Goal: Task Accomplishment & Management: Use online tool/utility

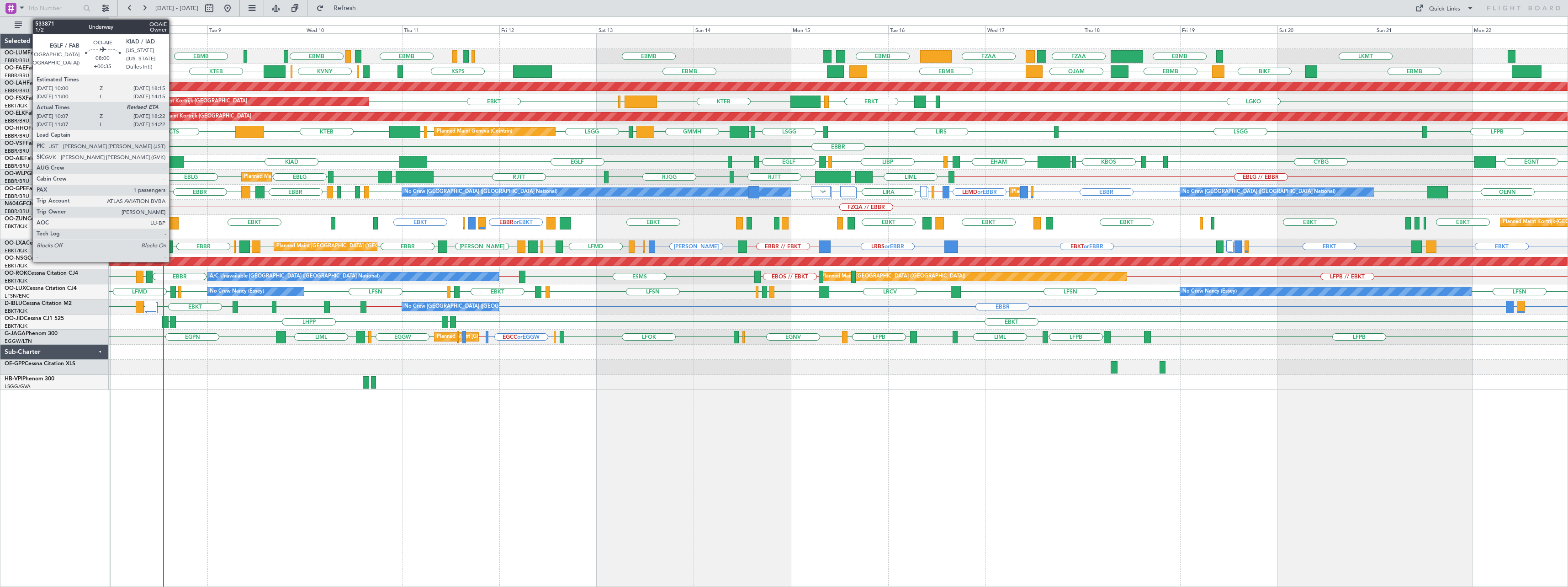
click at [173, 162] on div at bounding box center [168, 162] width 34 height 12
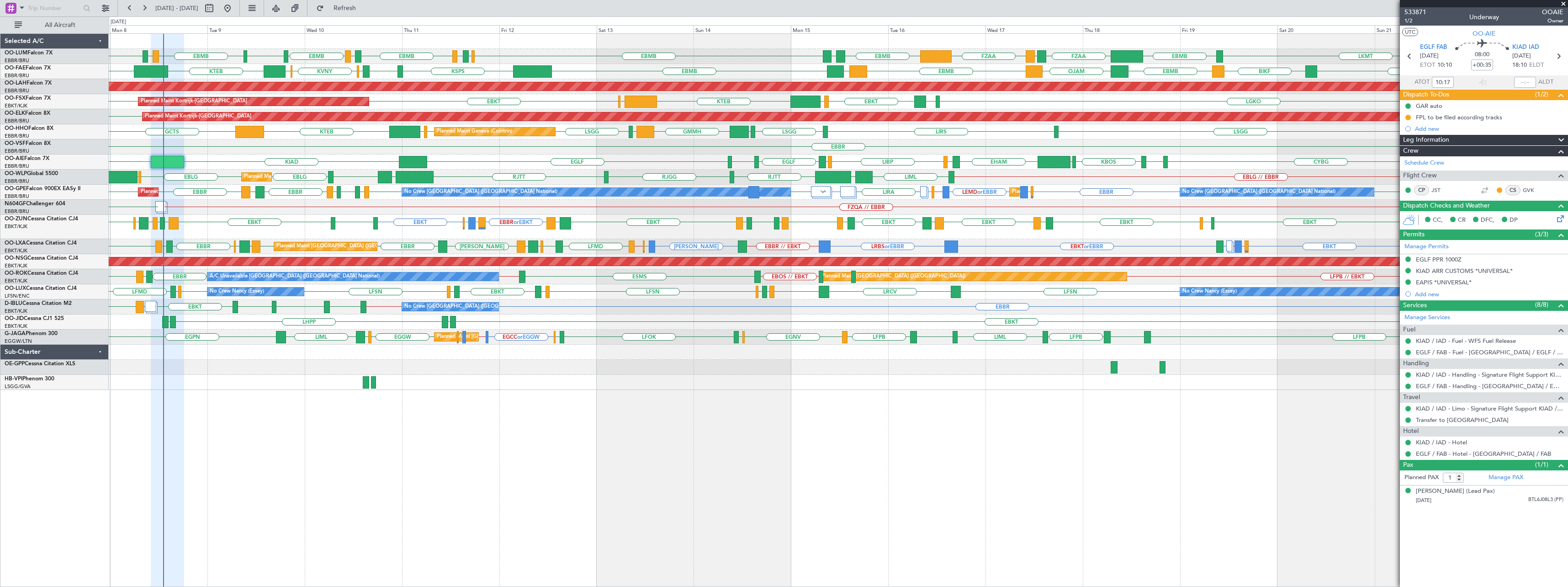
click at [1565, 2] on span at bounding box center [1563, 4] width 9 height 9
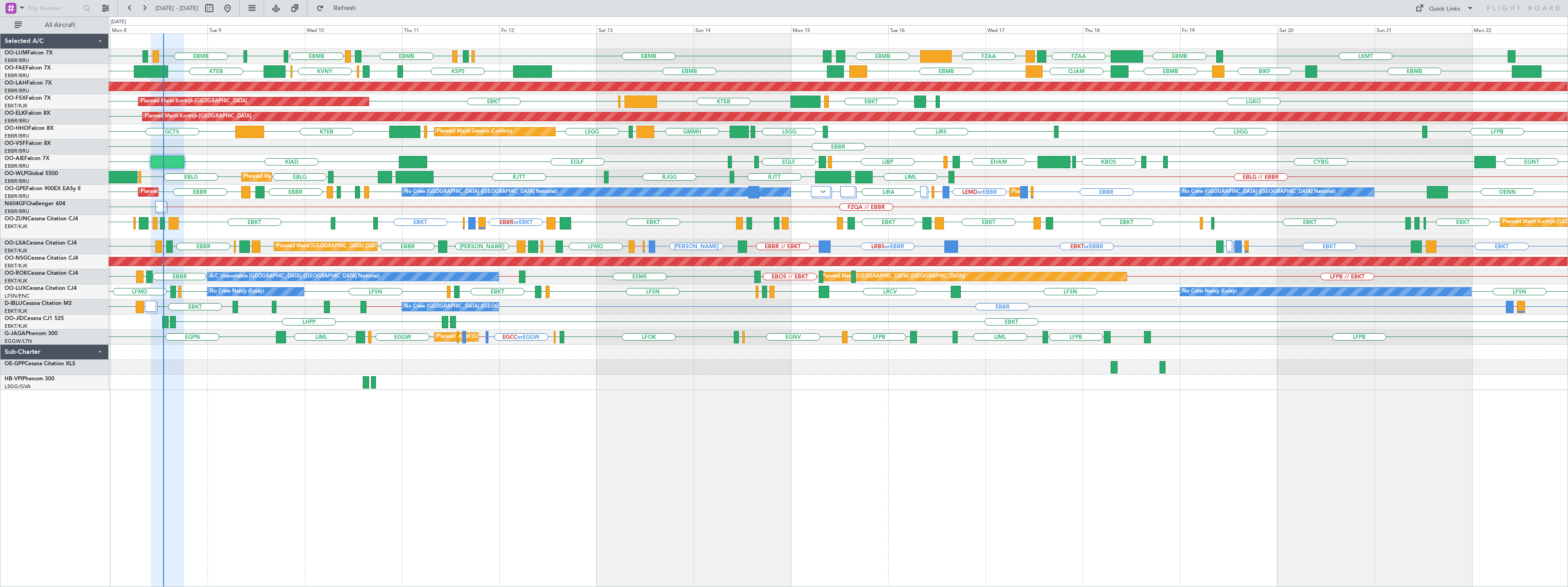
type input "0"
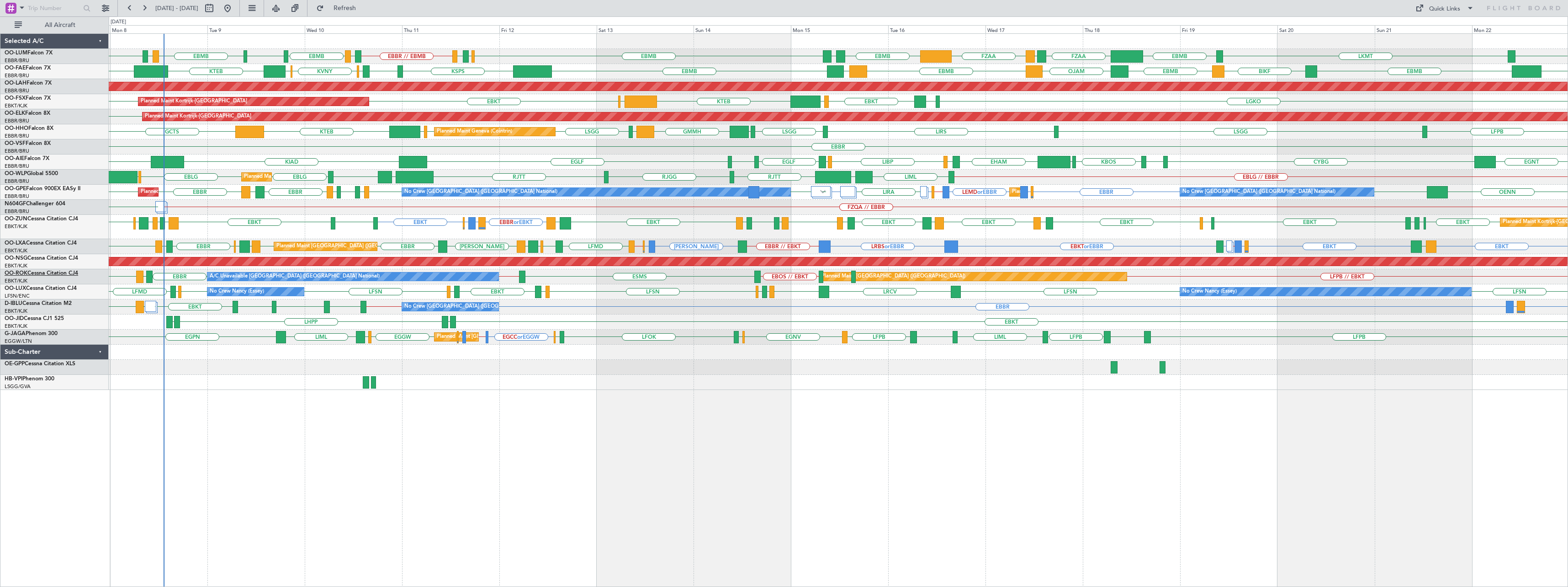
click at [34, 275] on link "OO-ROK Cessna Citation CJ4" at bounding box center [41, 273] width 74 height 5
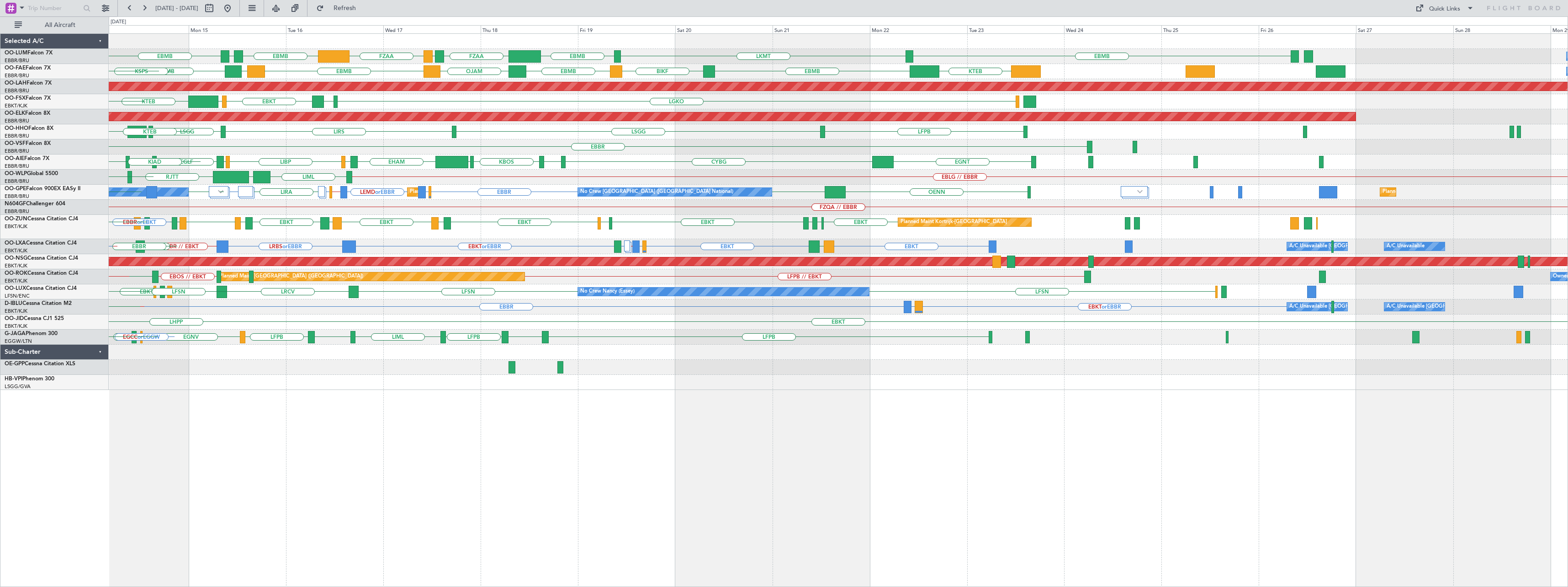
click at [723, 452] on div "LKMT EBMB FZAA FZQA FZAA EBMB [GEOGRAPHIC_DATA] EBMB EBMB Owner [GEOGRAPHIC_DAT…" at bounding box center [838, 310] width 1459 height 554
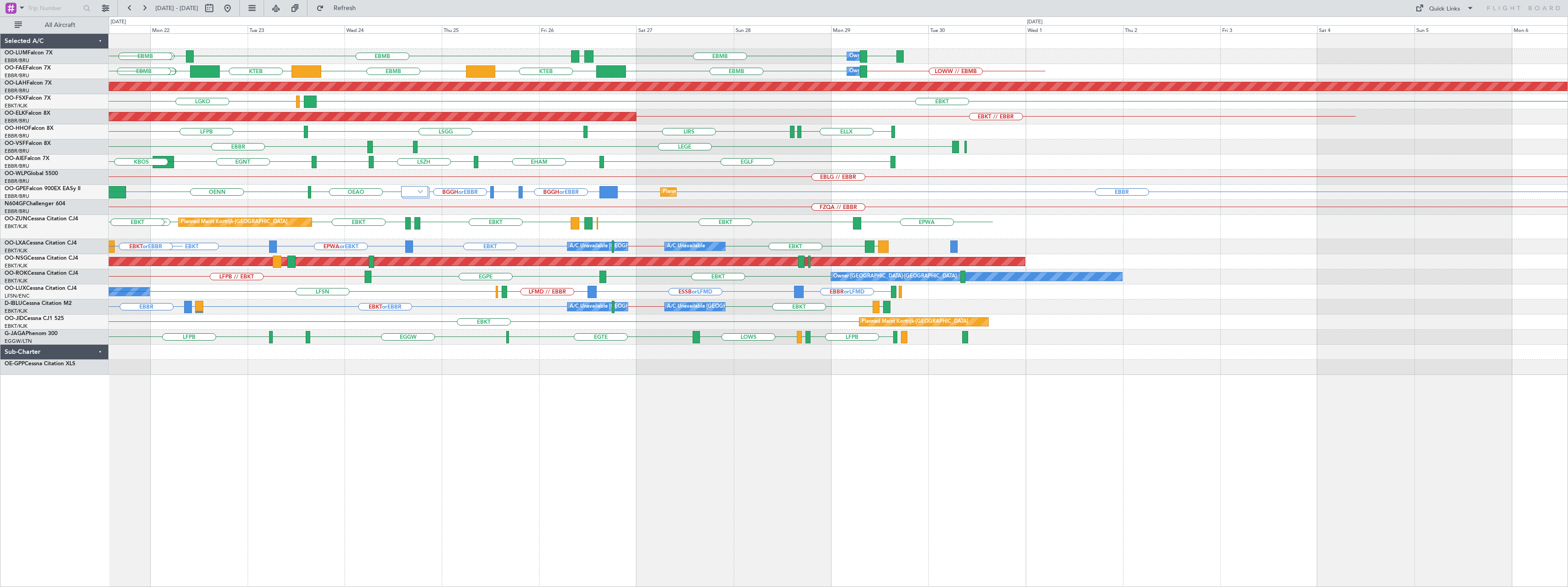
click at [822, 464] on div "LKMT EBMB LOWW EBMB EBMB [GEOGRAPHIC_DATA] Owner [GEOGRAPHIC_DATA] EBMB FZAA EB…" at bounding box center [838, 310] width 1459 height 554
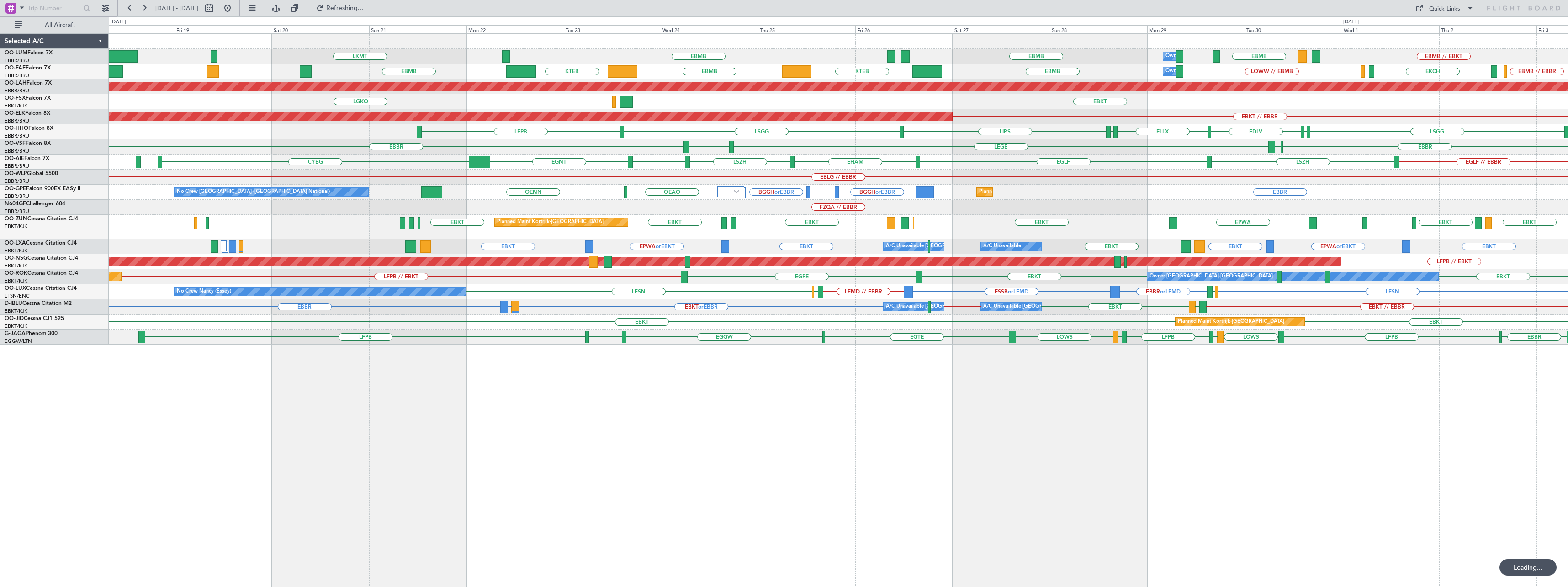
click at [1157, 437] on div "Owner Melsbroek Air Base LKMT EBMB EBMB LOWW EBMB EBMB [GEOGRAPHIC_DATA] EBMB /…" at bounding box center [838, 310] width 1459 height 554
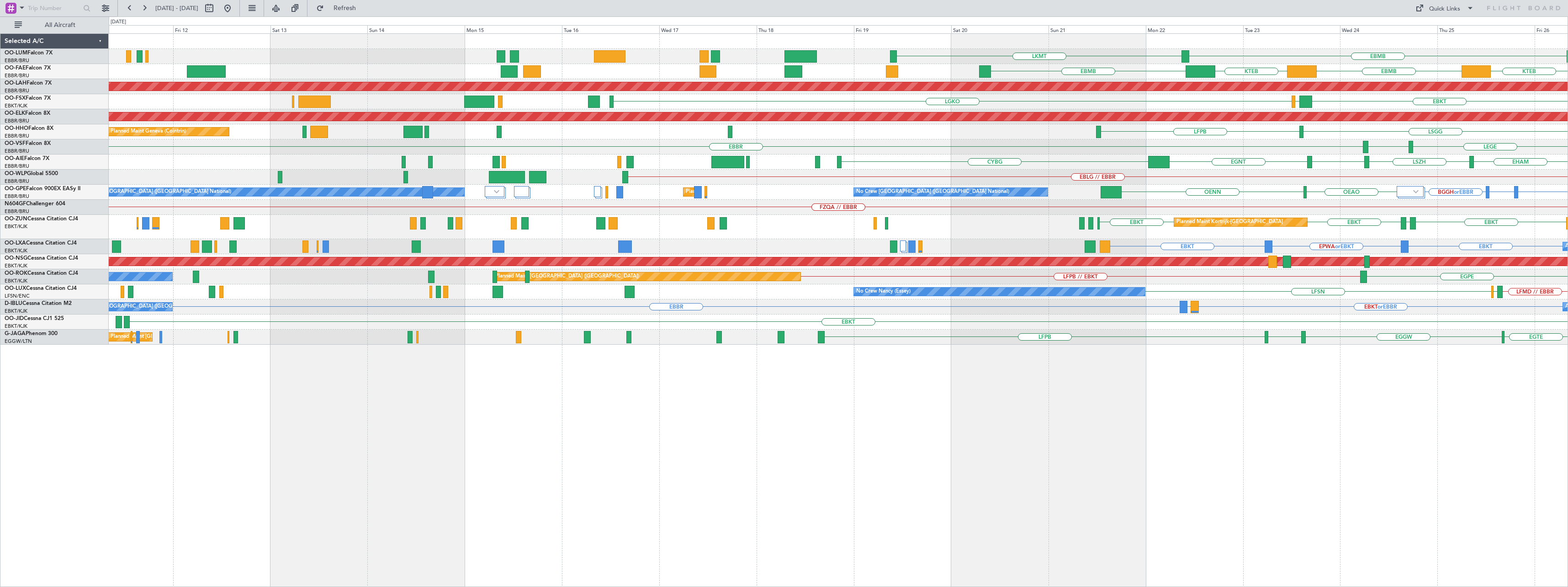
click at [954, 446] on div "LKMT EBMB [GEOGRAPHIC_DATA] EBMB Owner [GEOGRAPHIC_DATA] EBMB LOWW EBMB EBMB KT…" at bounding box center [838, 310] width 1459 height 554
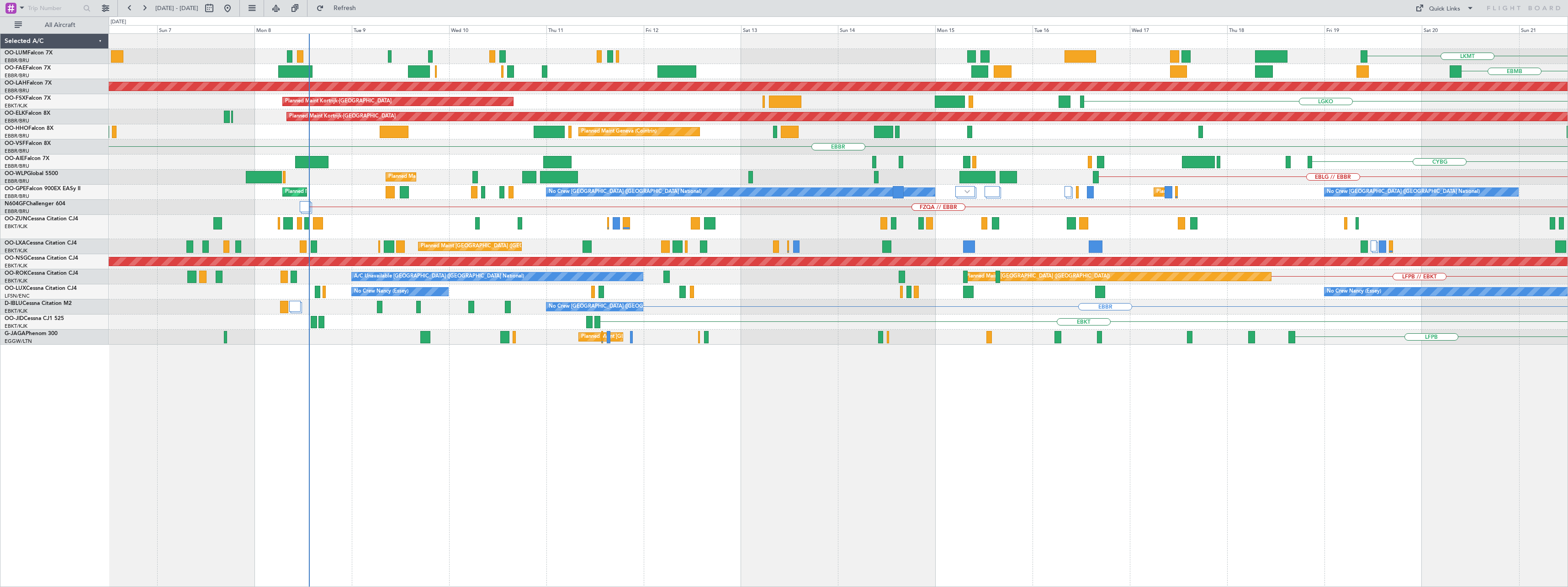
click at [831, 462] on div "LKMT Owner [GEOGRAPHIC_DATA] EBMB Planned Maint [GEOGRAPHIC_DATA] ([GEOGRAPHIC_…" at bounding box center [838, 310] width 1459 height 554
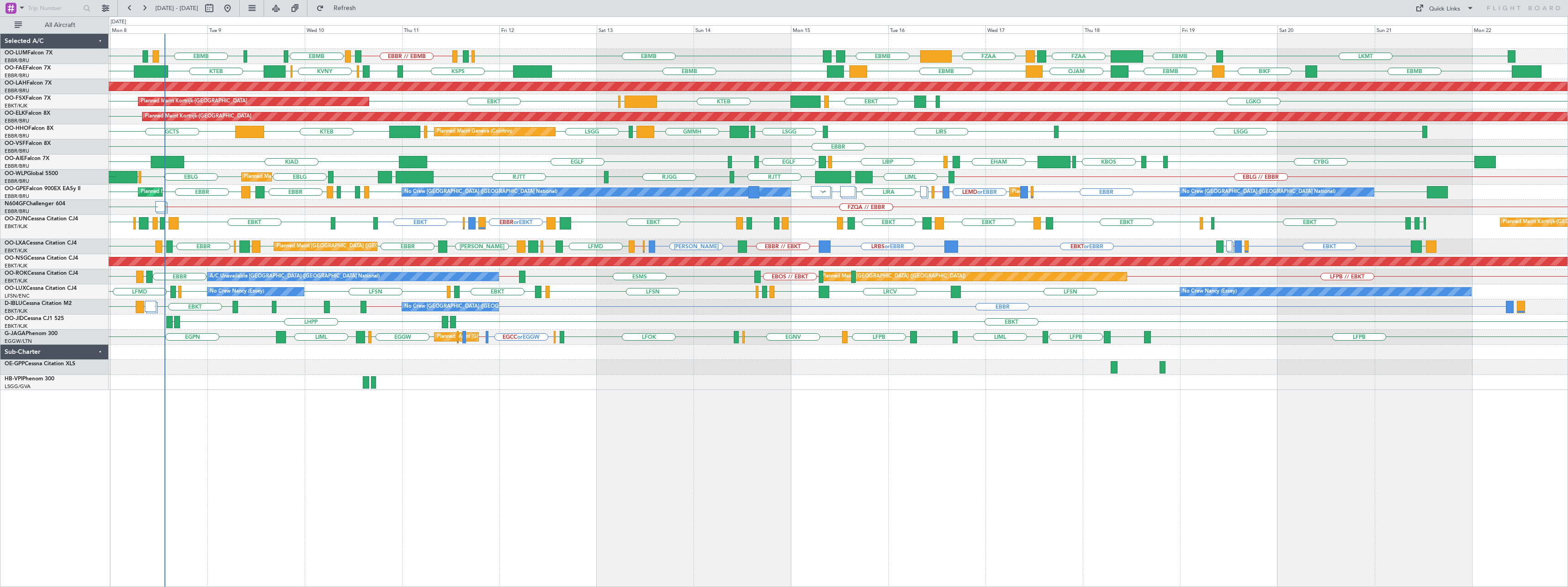
click at [572, 477] on div "EBMB [GEOGRAPHIC_DATA] EBMB LIME EBMB LKMT EBMB FZAA FZQA FZAA EBMB [GEOGRAPHIC…" at bounding box center [838, 310] width 1459 height 554
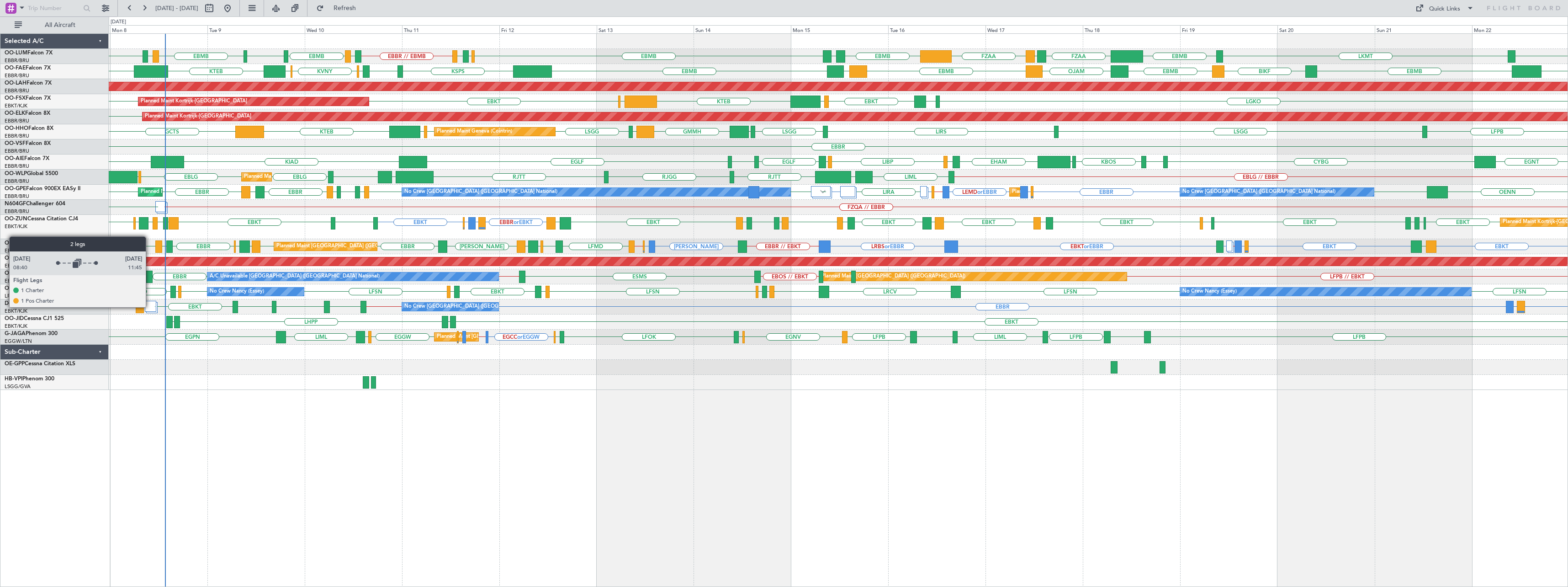
click at [150, 307] on div at bounding box center [150, 306] width 12 height 11
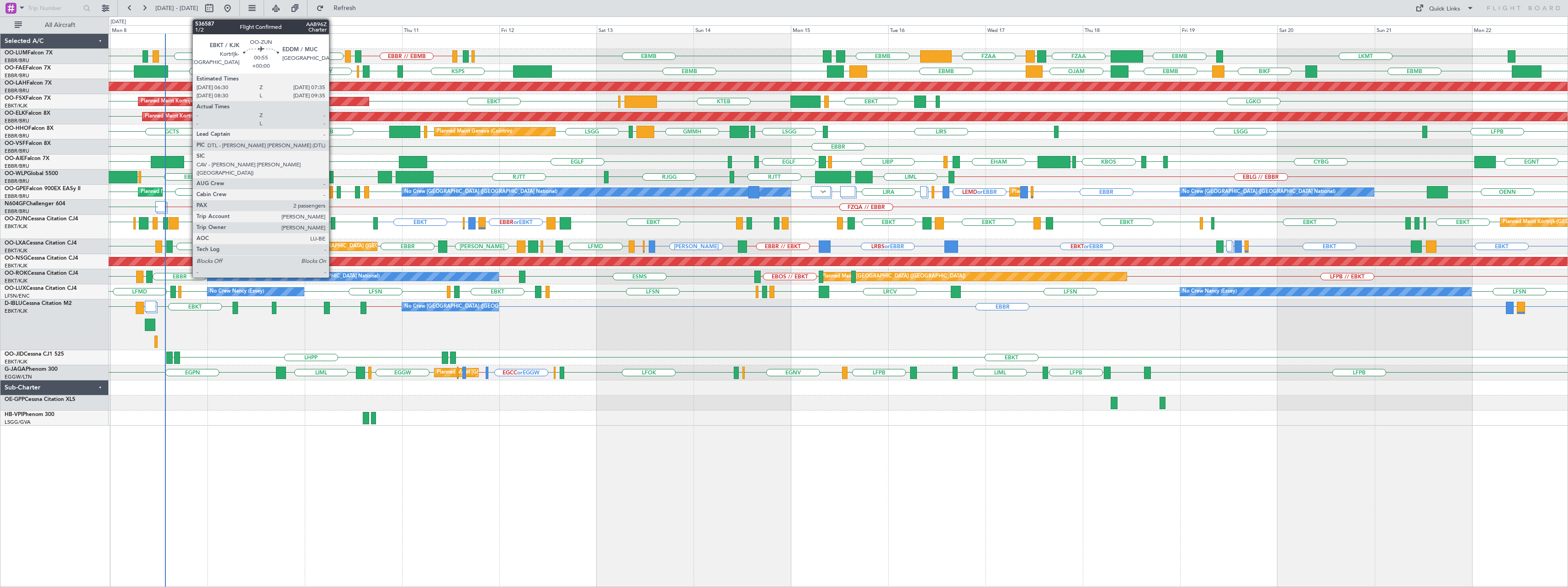
click at [333, 219] on div at bounding box center [333, 223] width 5 height 12
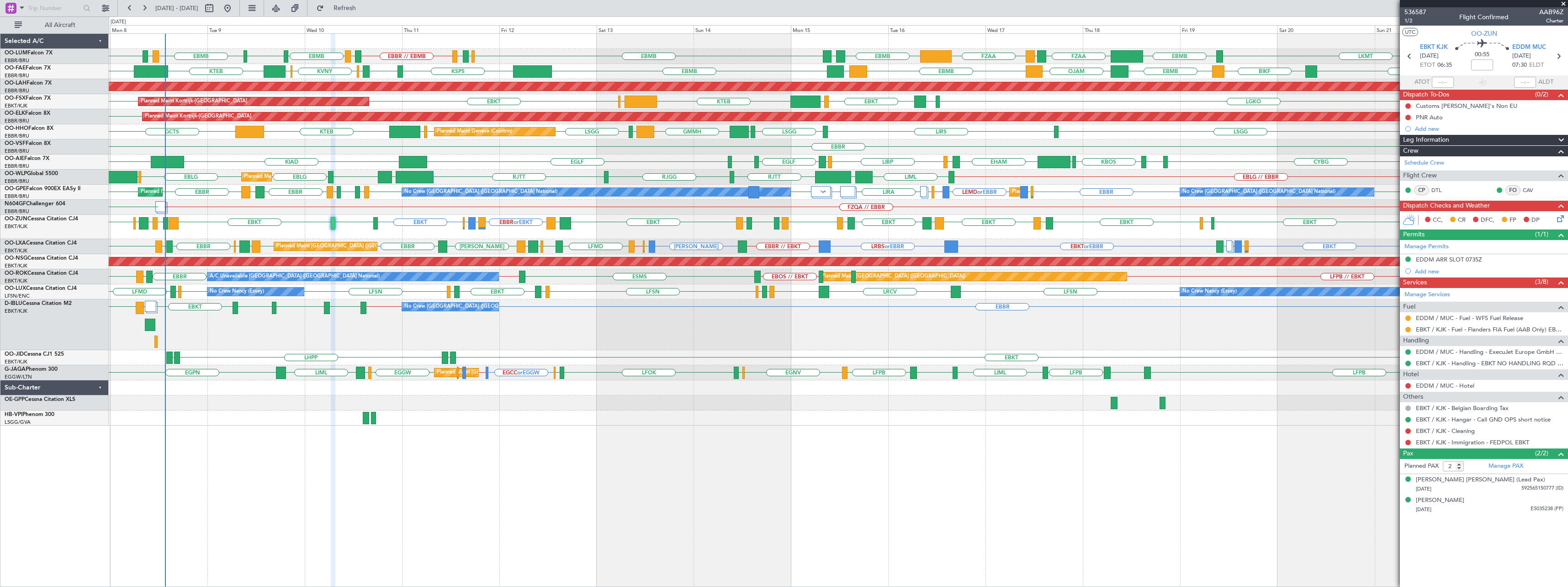
click at [1564, 4] on span at bounding box center [1563, 4] width 9 height 9
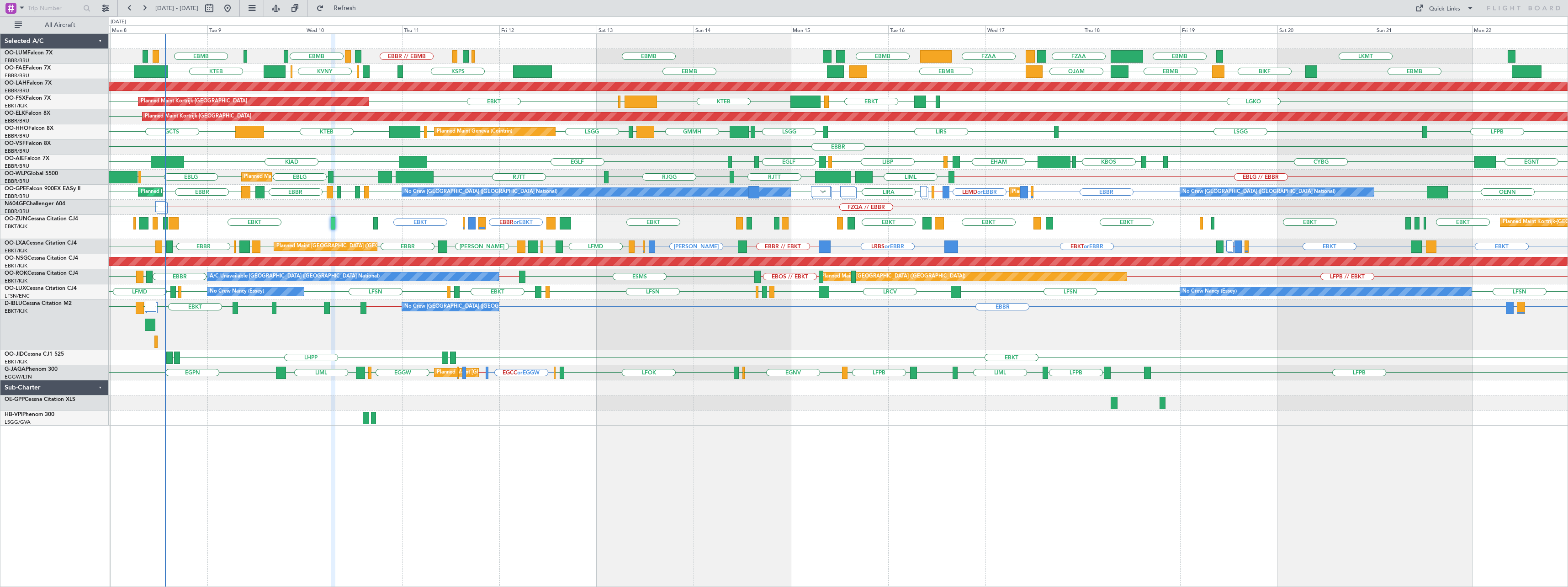
type input "0"
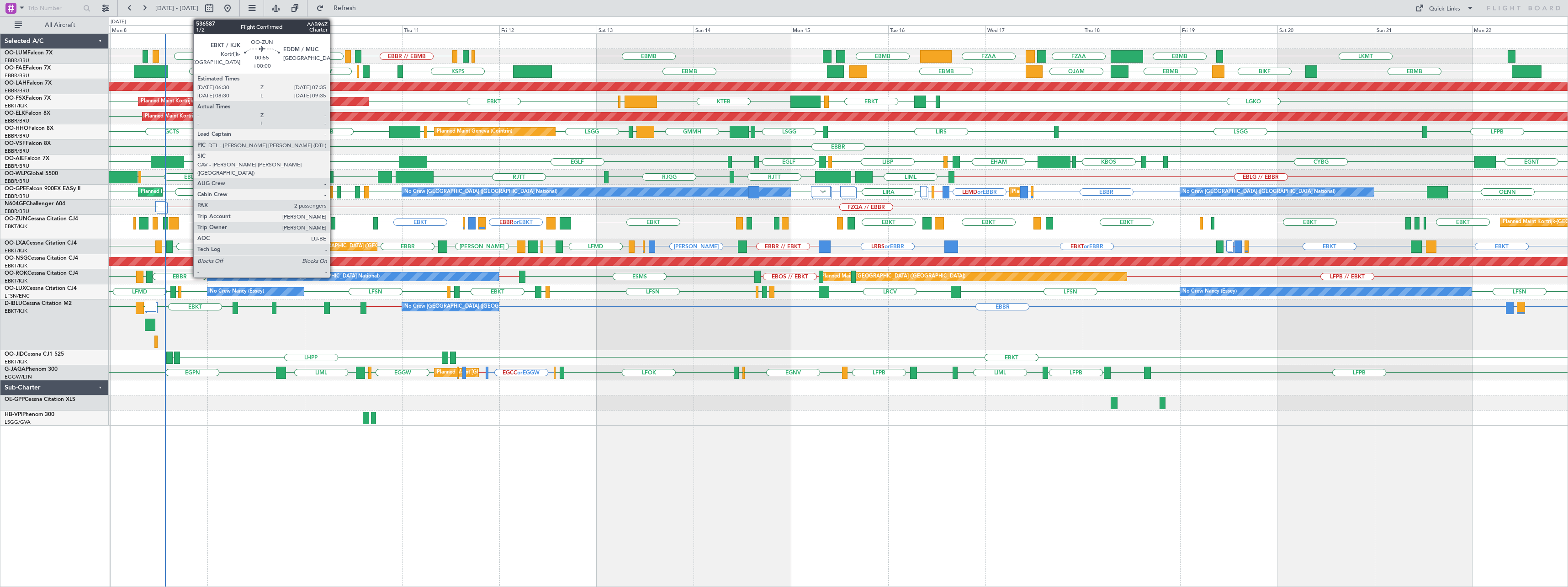
click at [334, 222] on div at bounding box center [333, 223] width 5 height 12
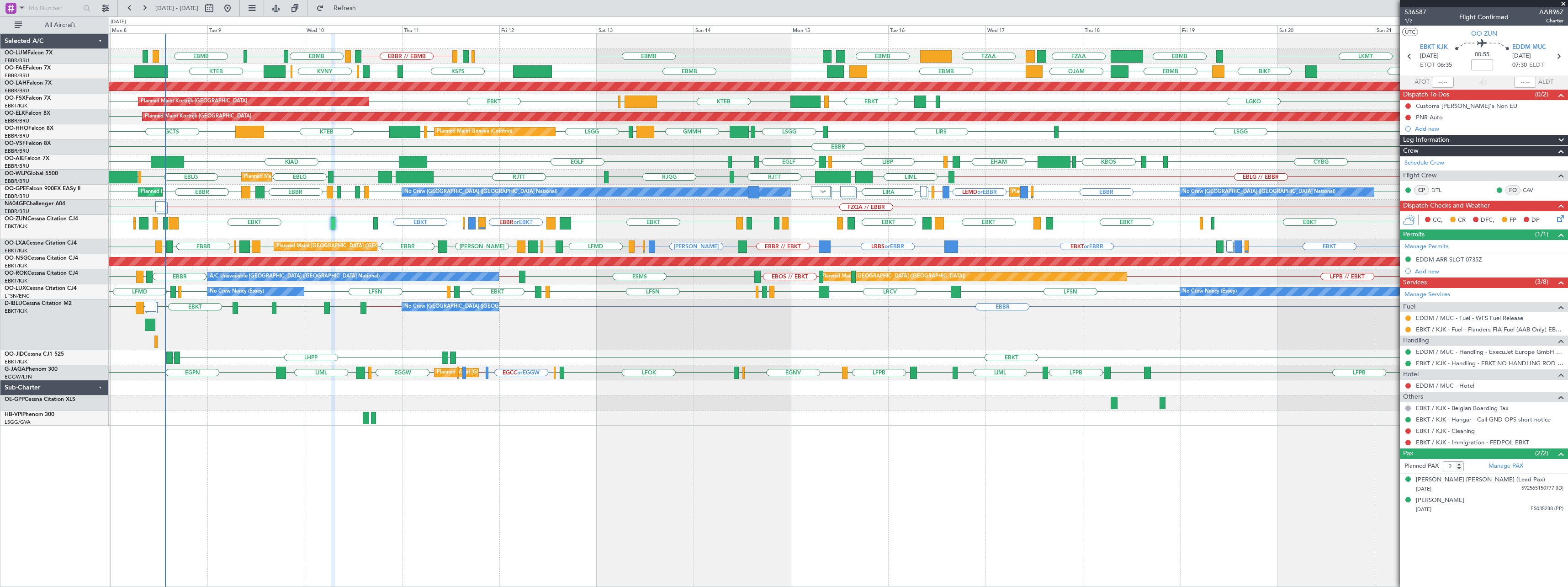
click at [1563, 5] on span at bounding box center [1563, 4] width 9 height 9
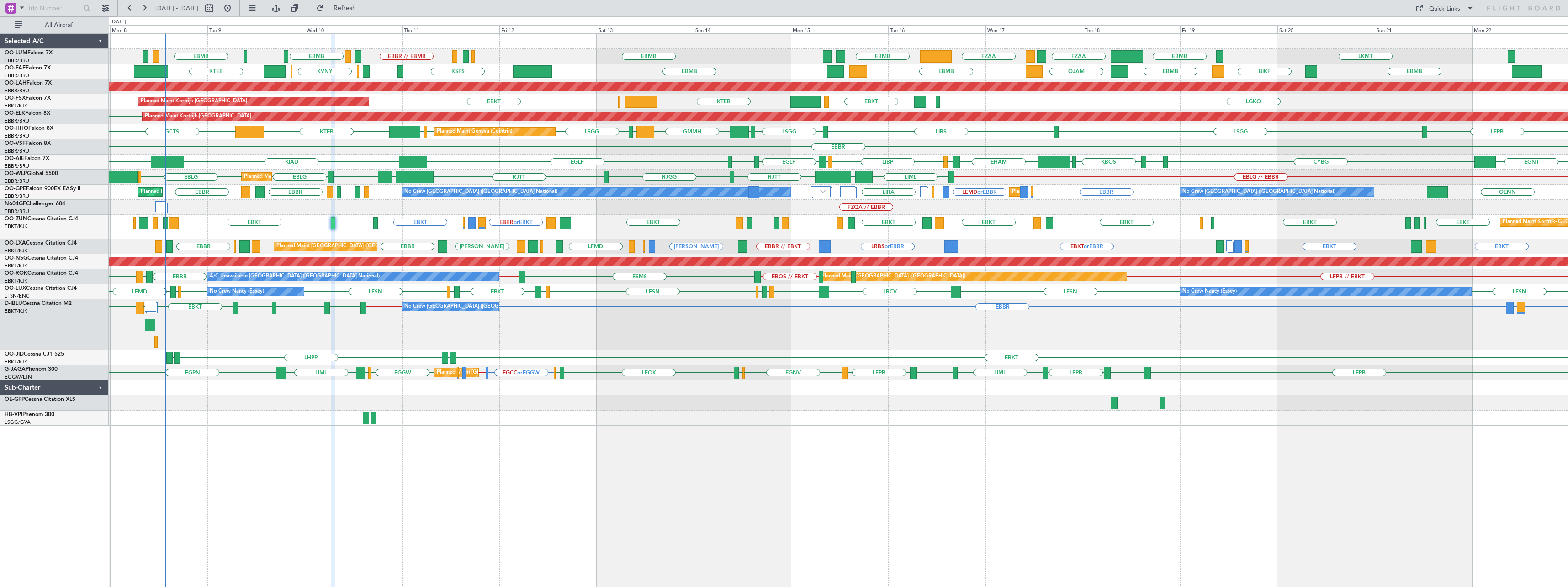
type input "0"
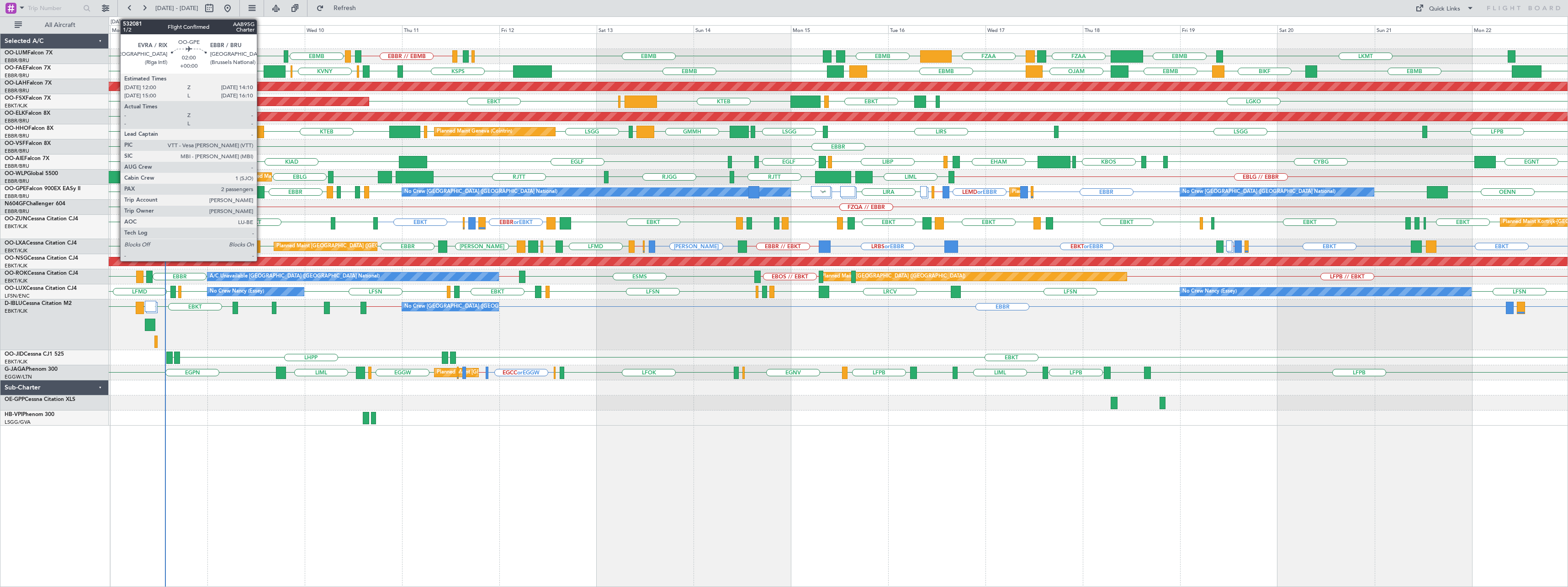
click at [261, 189] on div at bounding box center [260, 192] width 9 height 12
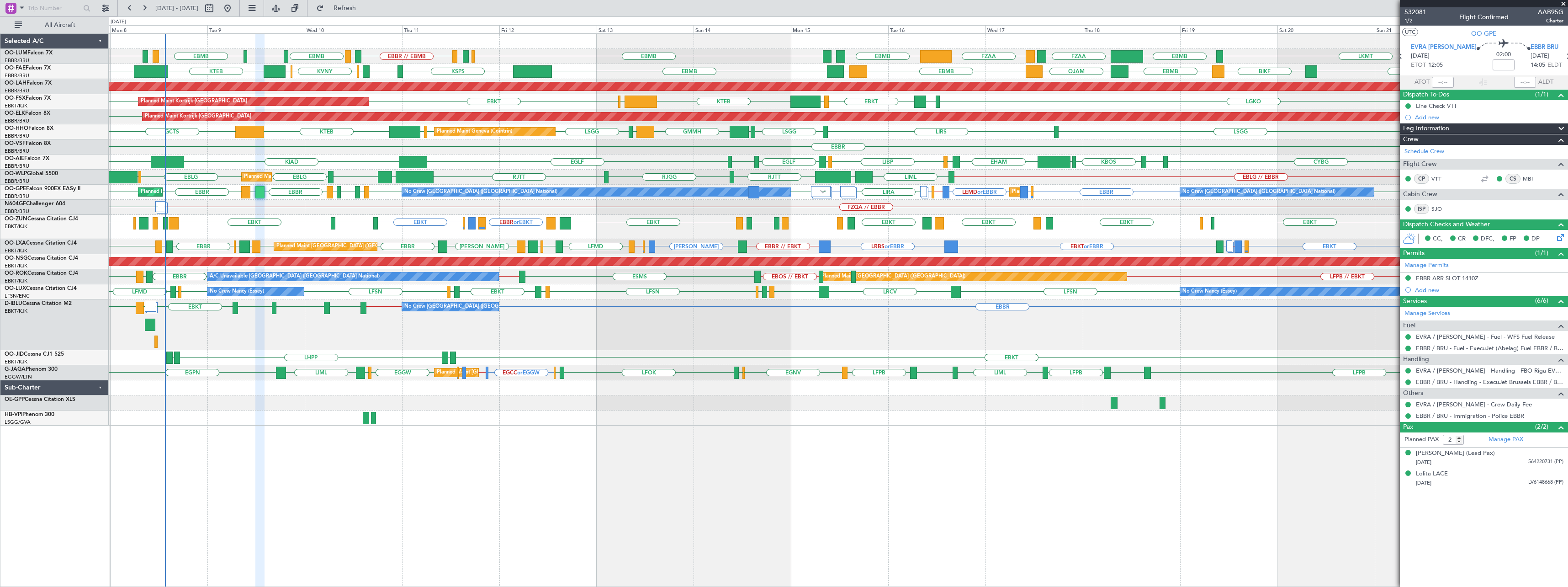
click at [1563, 4] on span at bounding box center [1563, 4] width 9 height 9
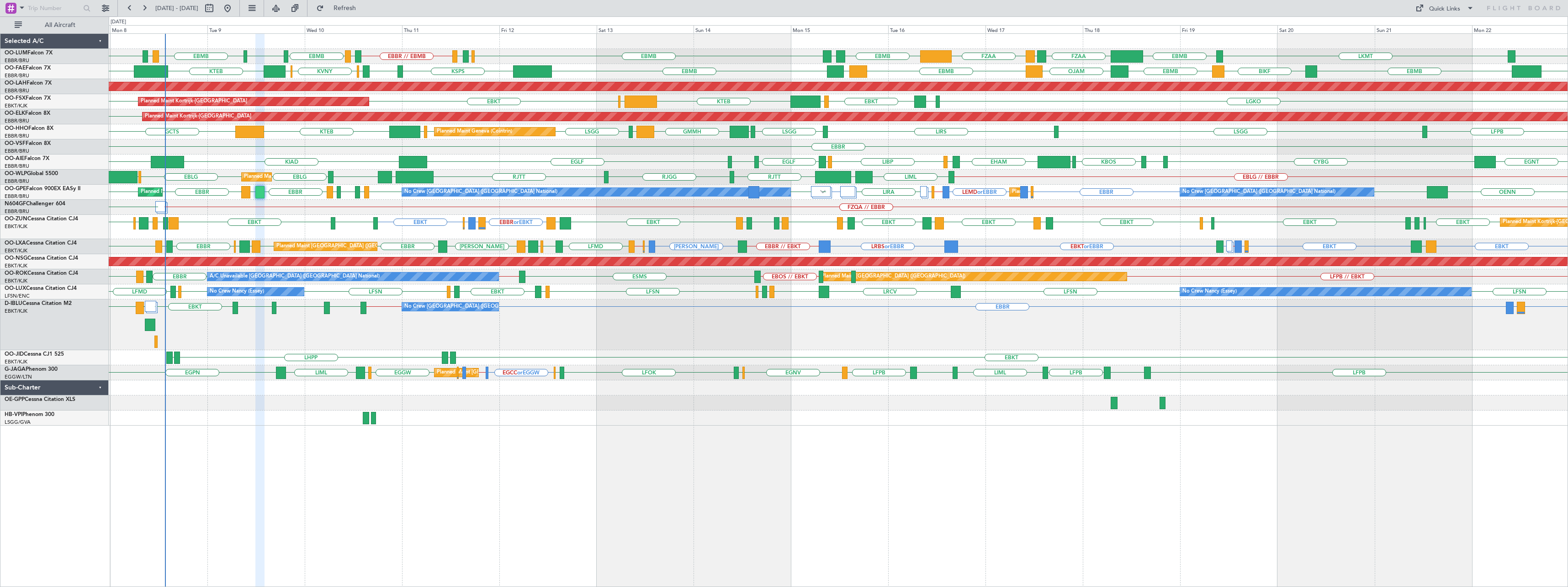
type input "0"
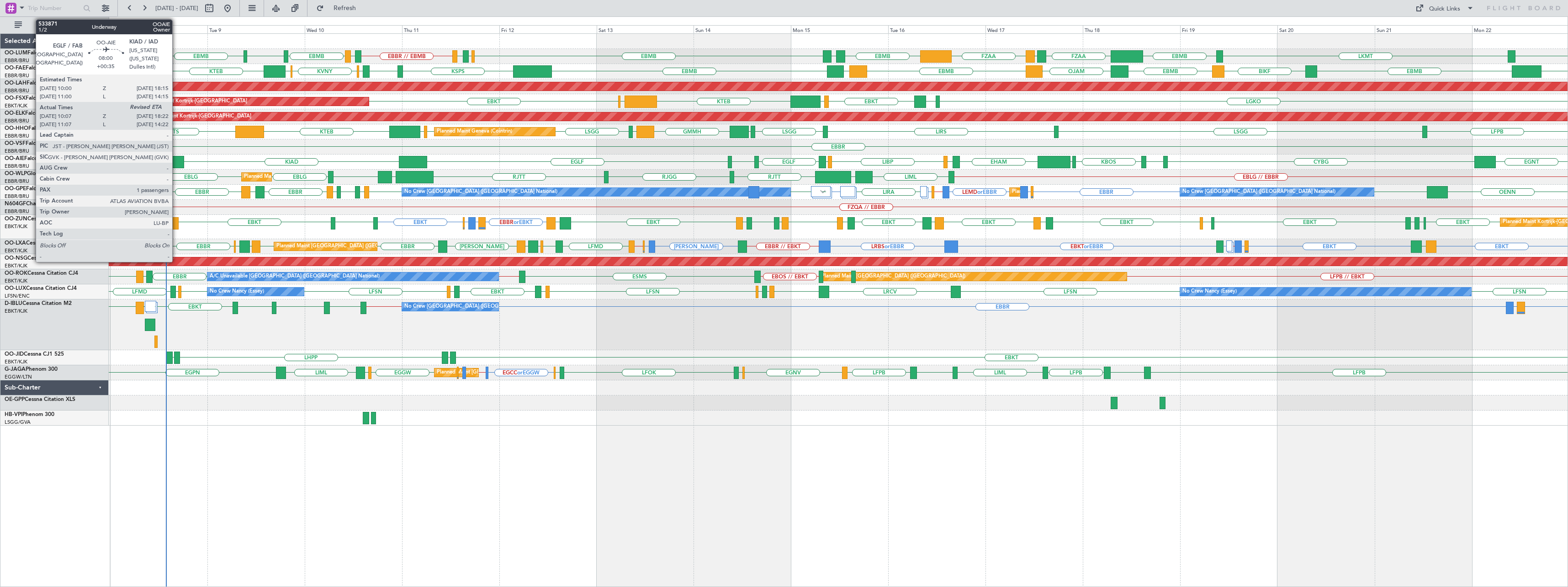
click at [177, 161] on div at bounding box center [168, 162] width 34 height 12
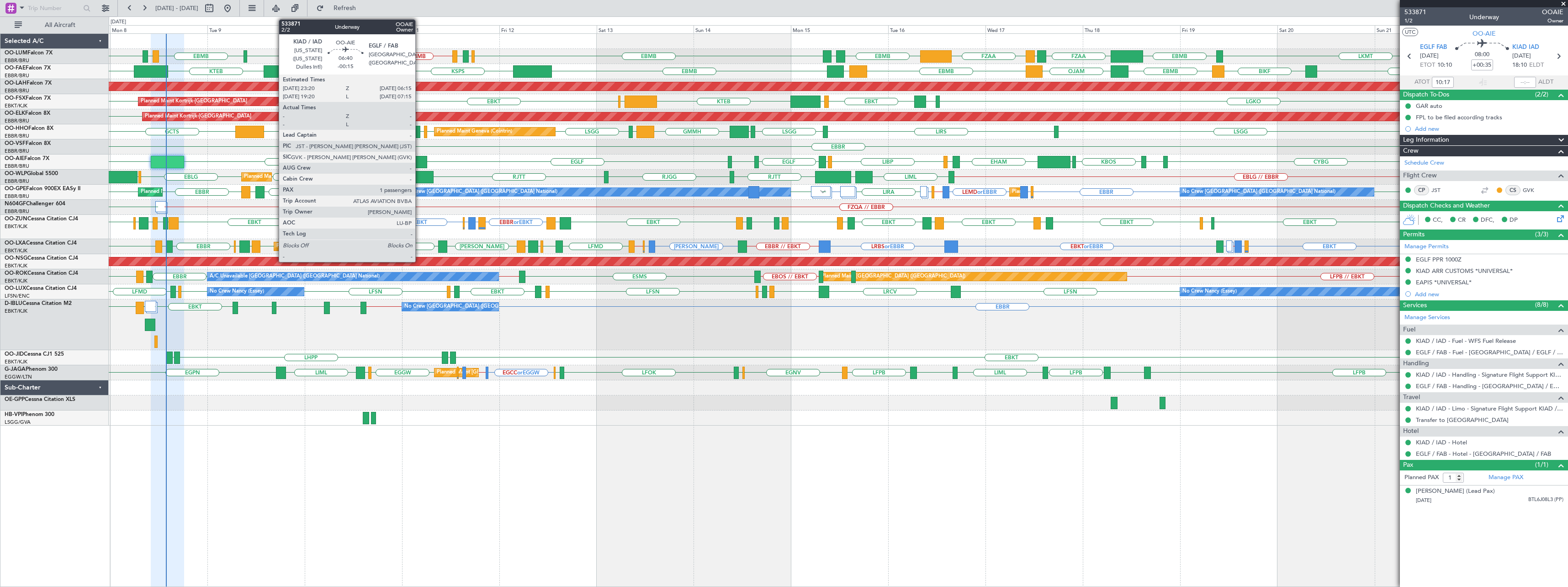
click at [419, 162] on div at bounding box center [413, 162] width 29 height 12
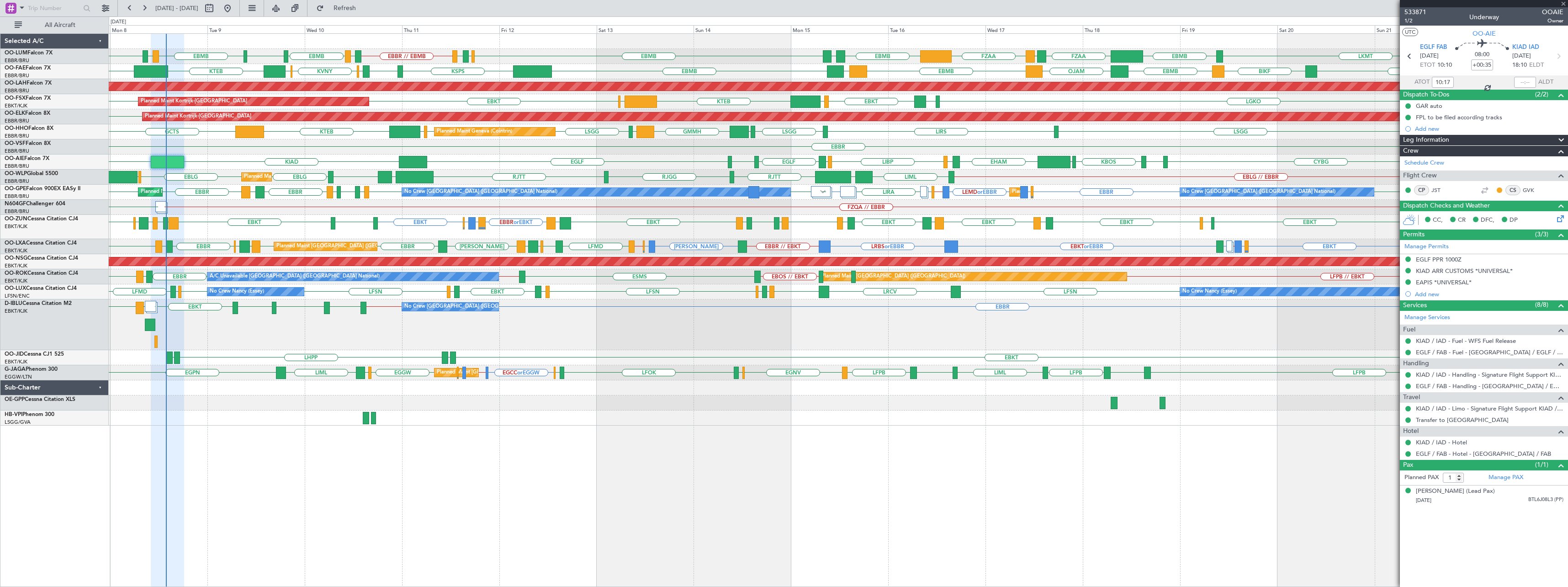
type input "-00:15"
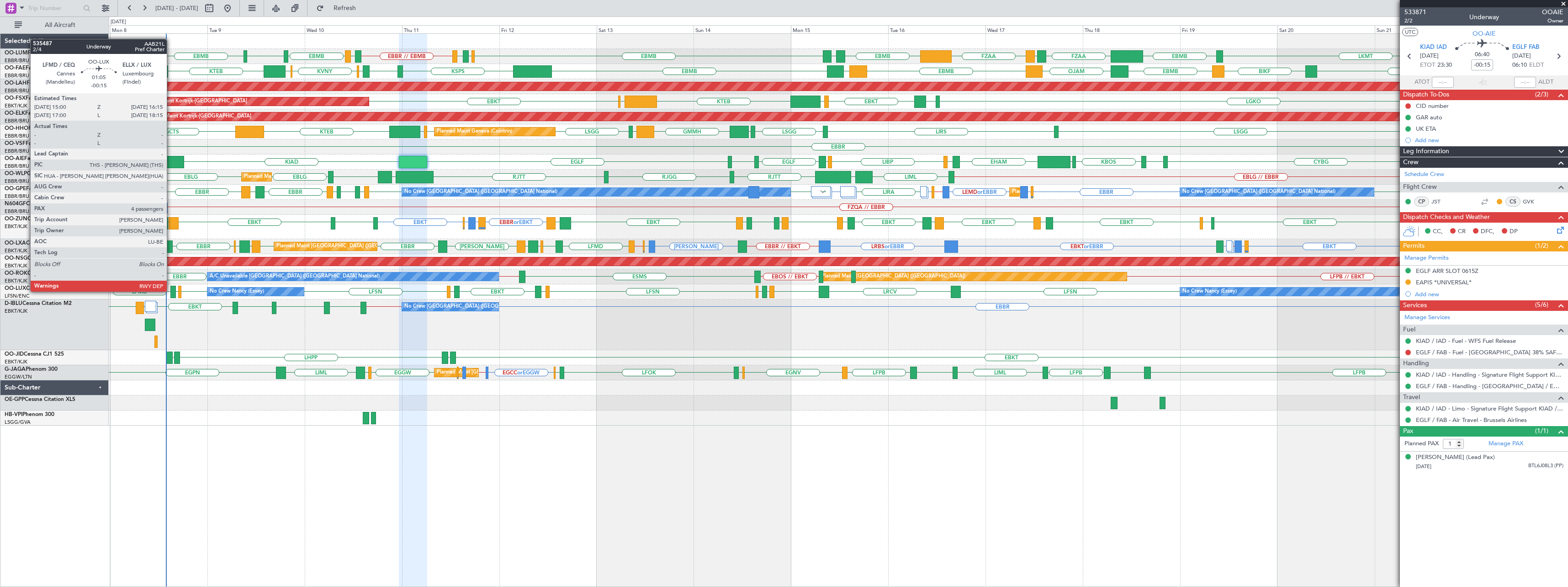
click at [171, 290] on div at bounding box center [173, 292] width 5 height 12
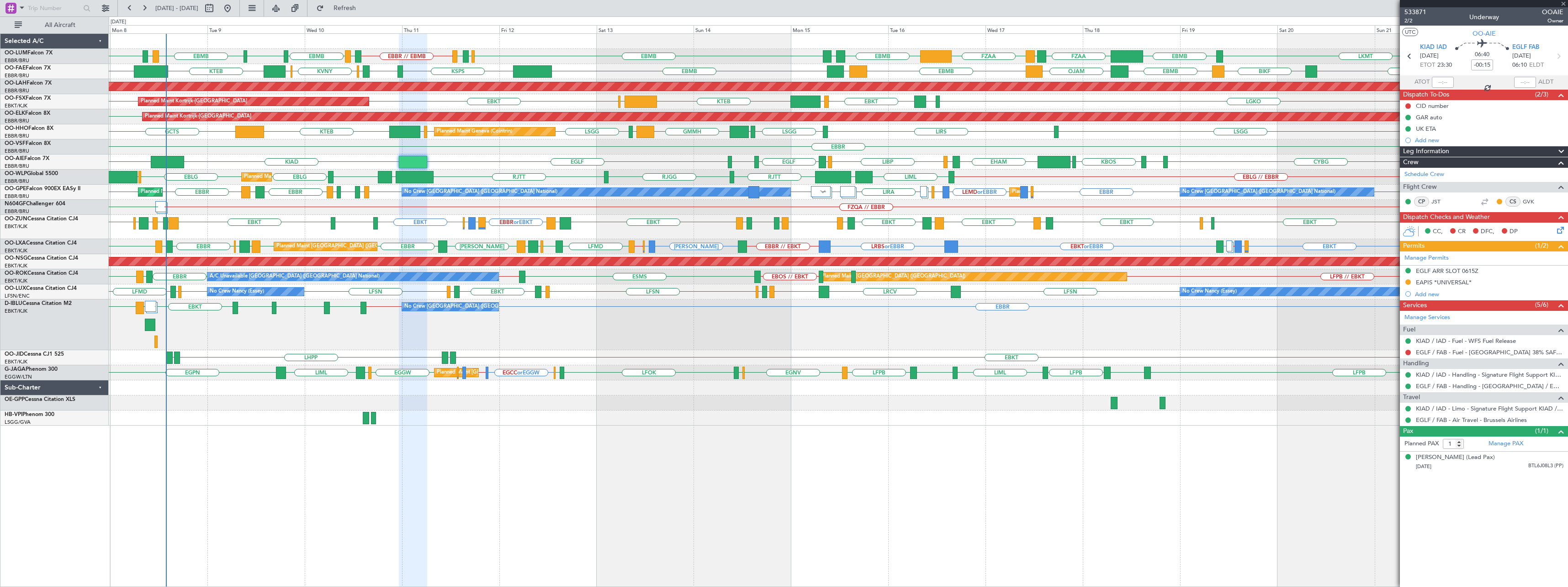
type input "4"
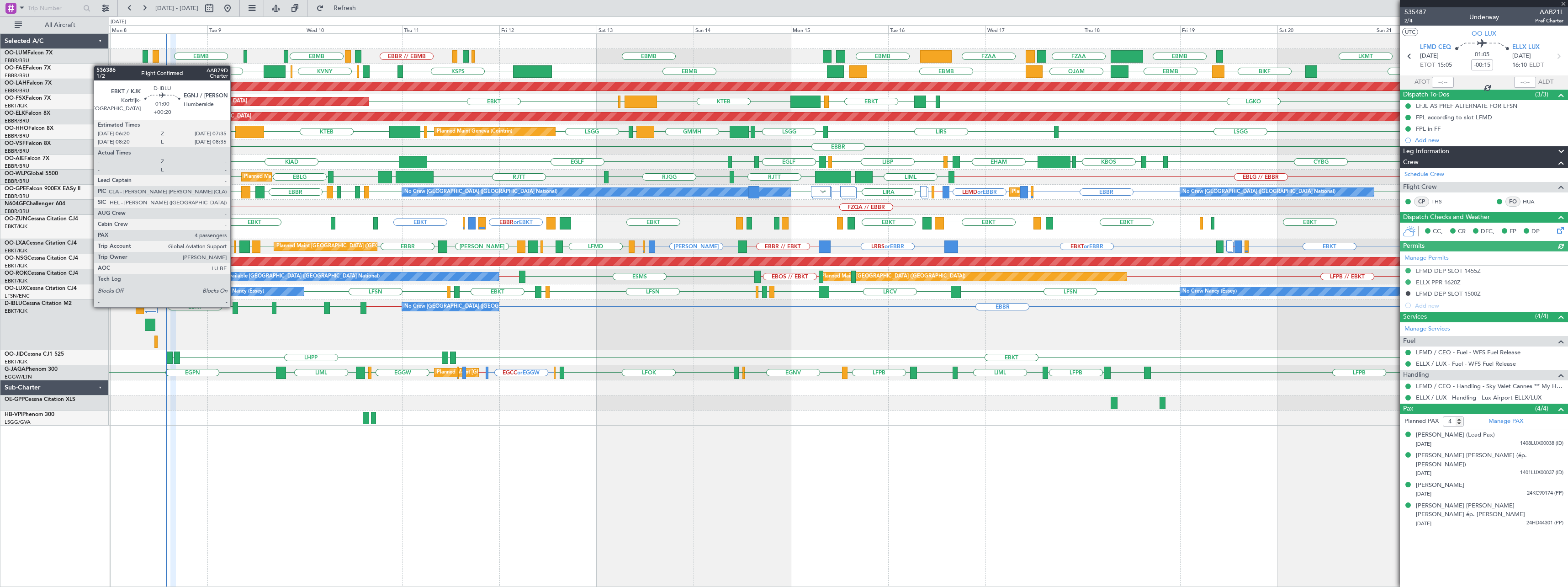
click at [234, 306] on div at bounding box center [235, 308] width 5 height 12
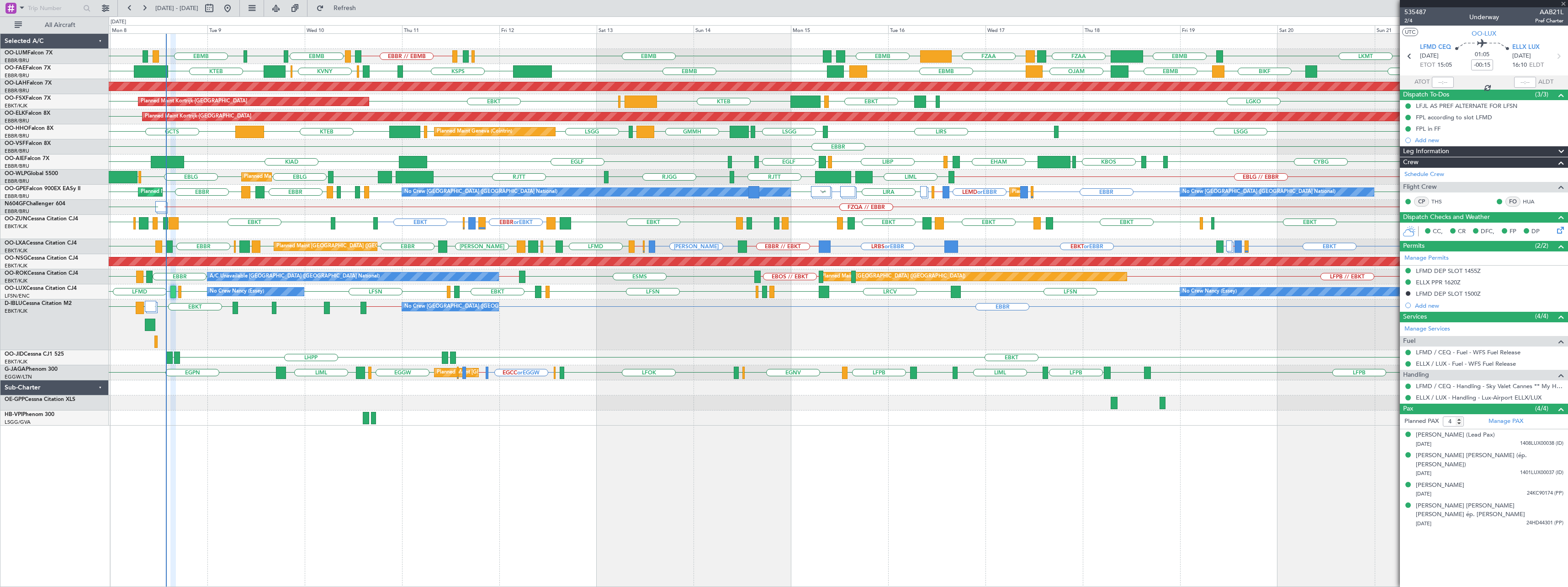
type input "+00:20"
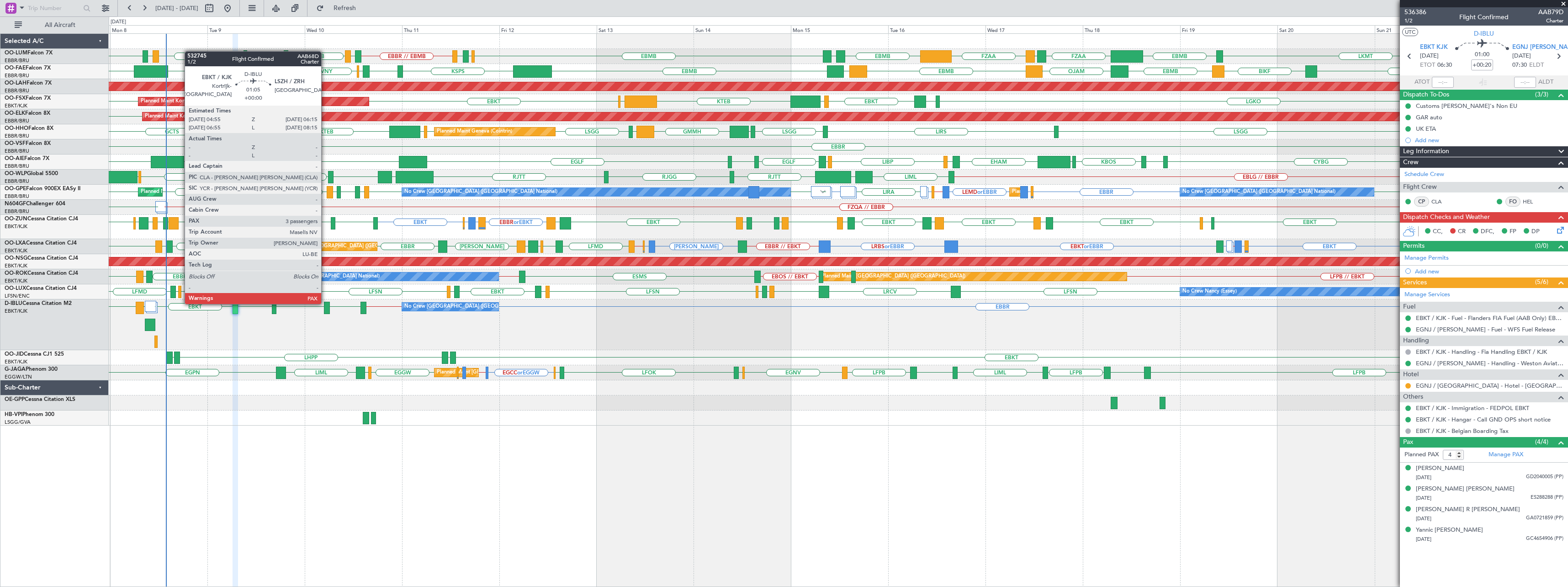
click at [325, 303] on div at bounding box center [326, 308] width 5 height 12
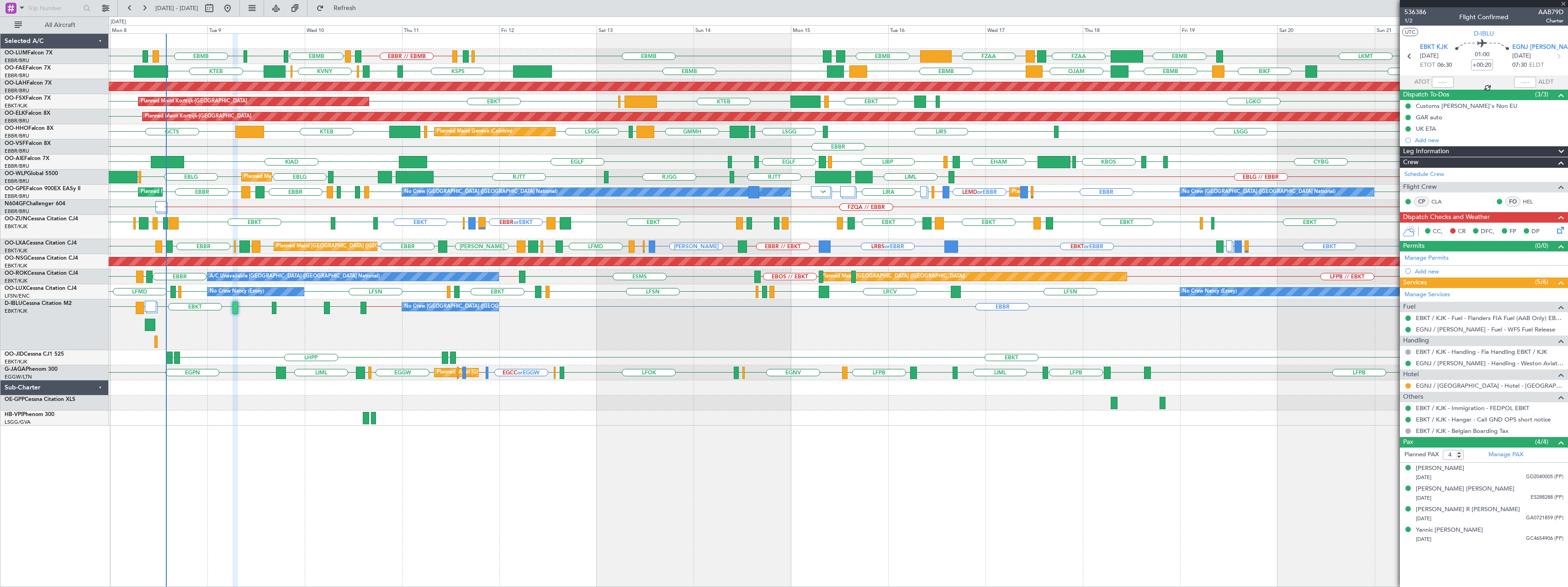
type input "3"
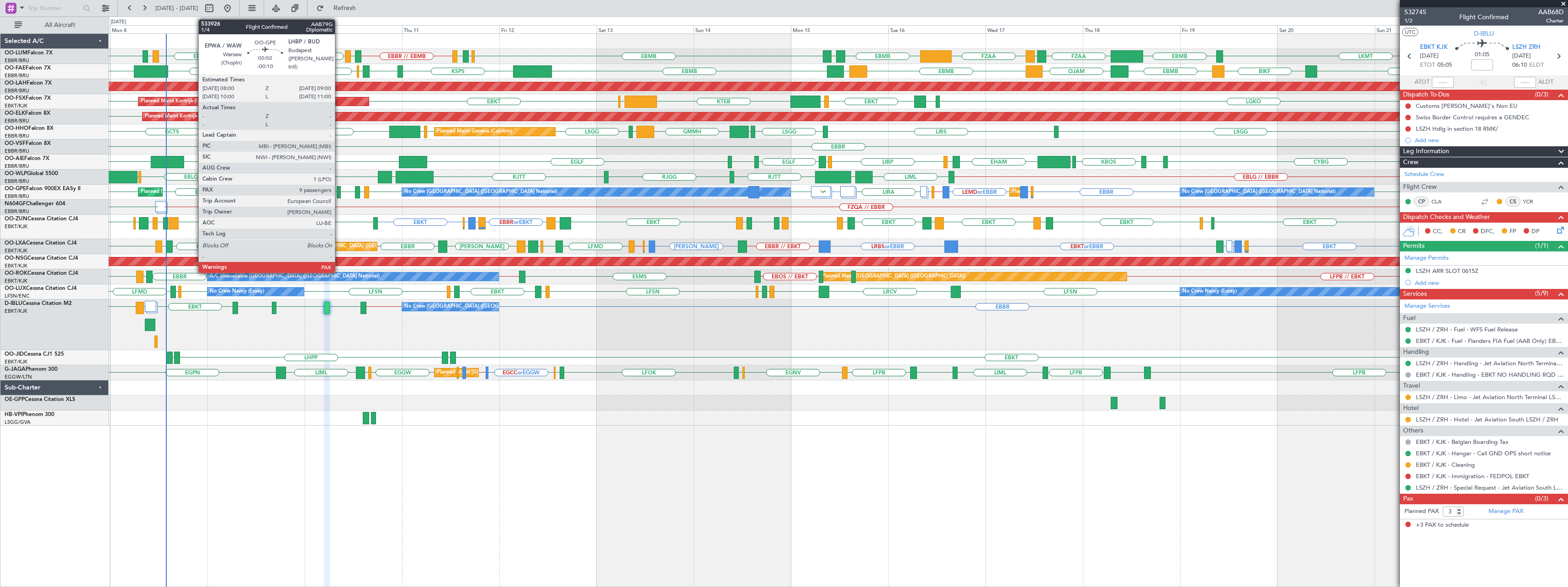
click at [339, 192] on div at bounding box center [338, 192] width 4 height 12
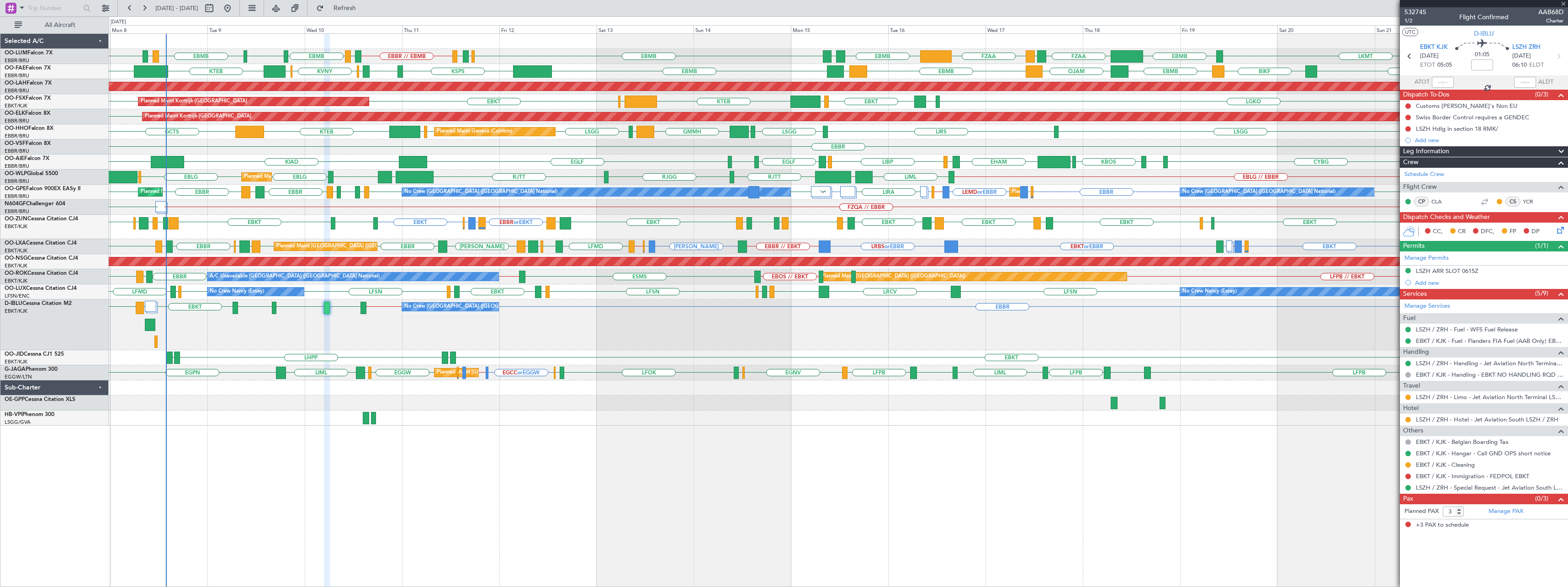
type input "-00:10"
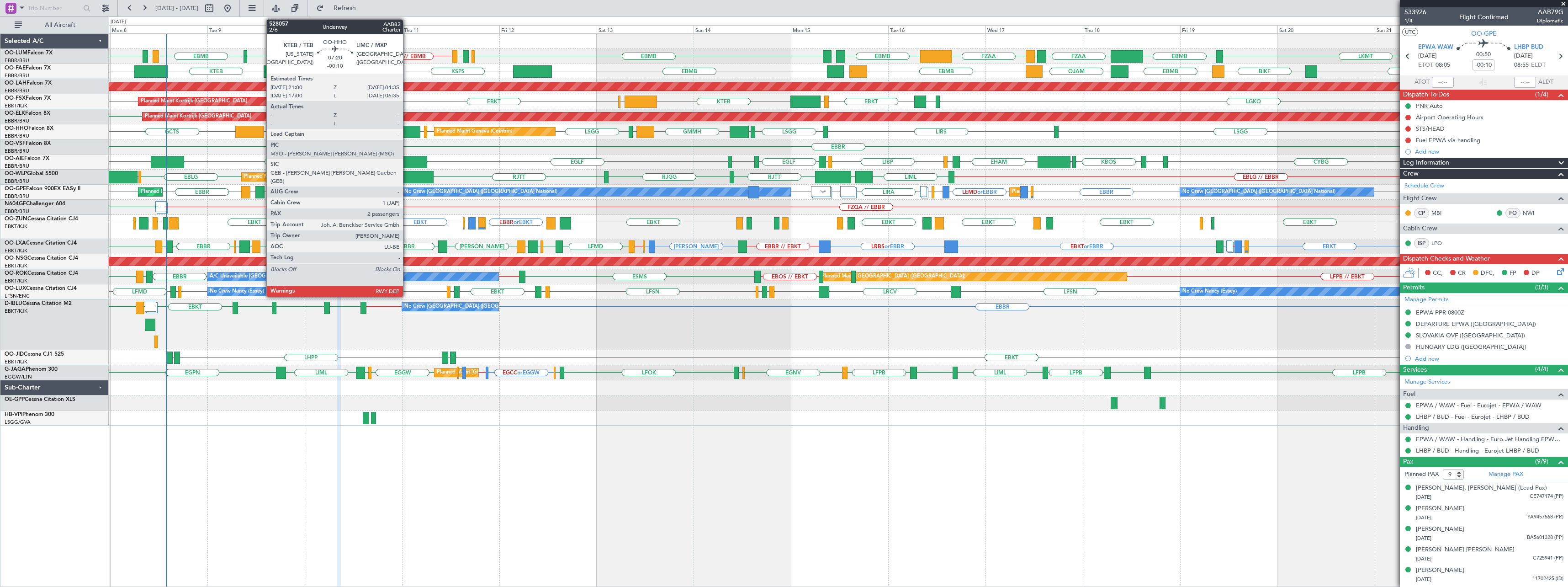
click at [407, 131] on div at bounding box center [404, 132] width 31 height 12
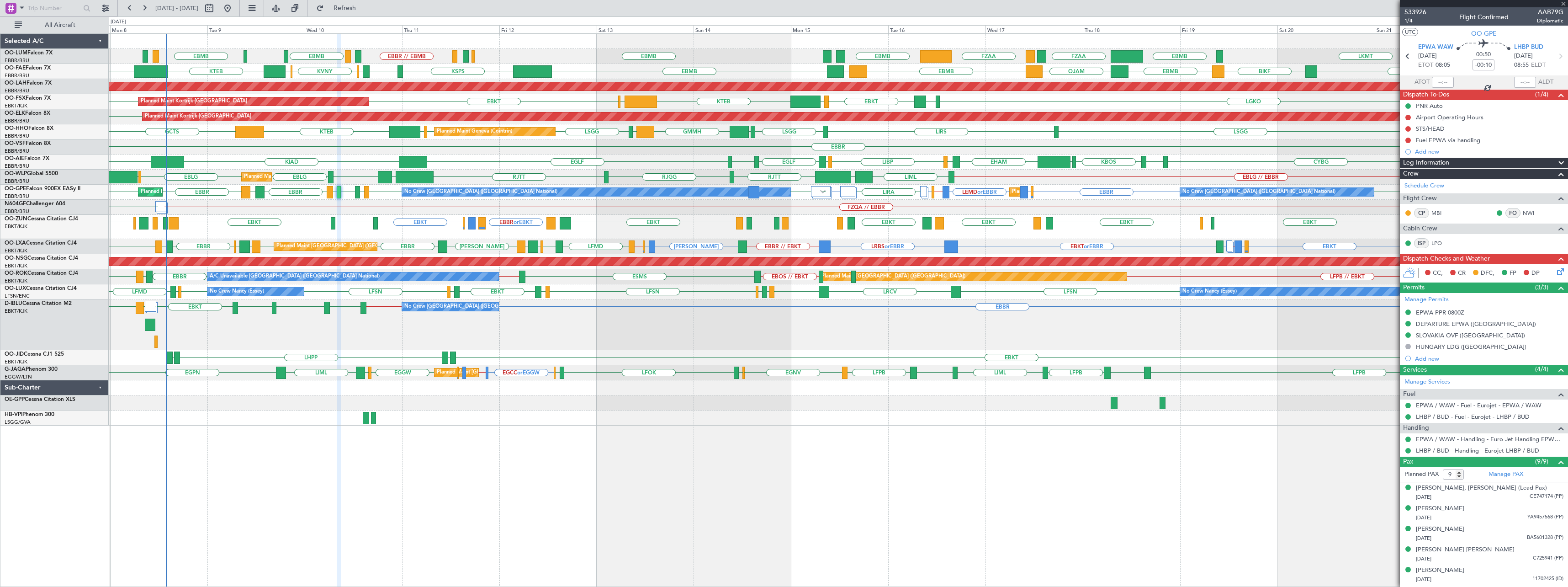
type input "2"
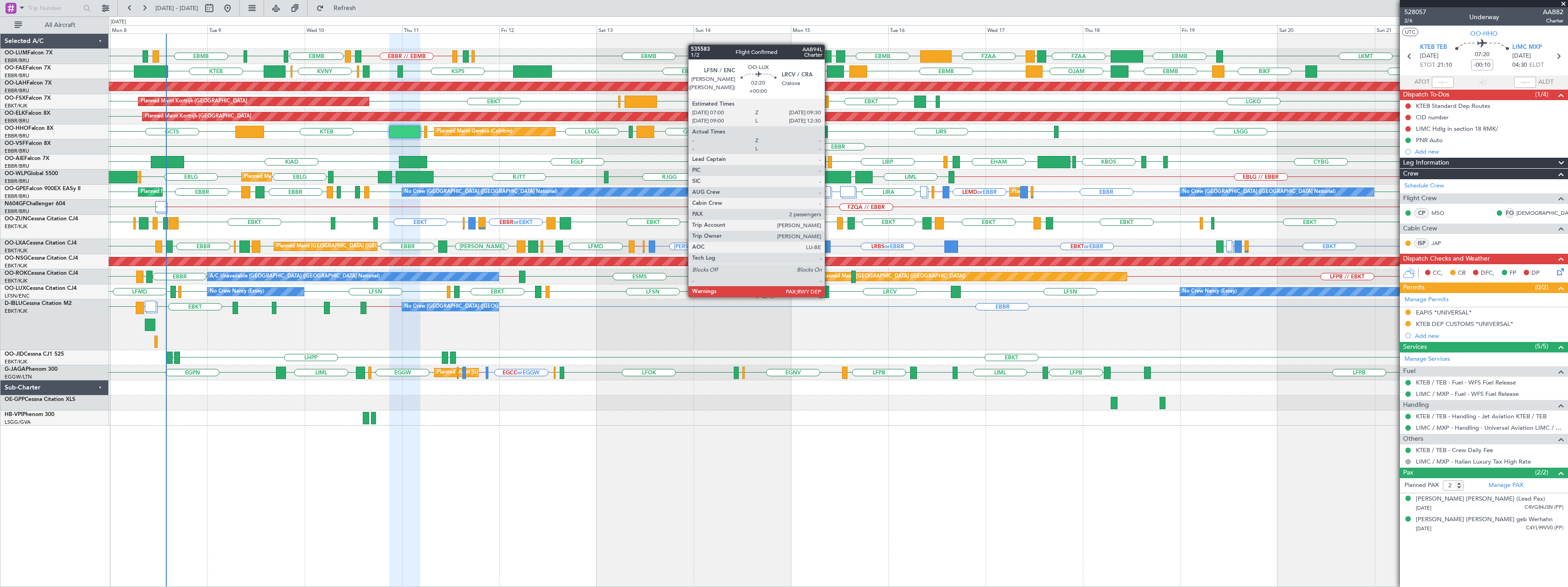
click at [829, 296] on div at bounding box center [824, 292] width 10 height 12
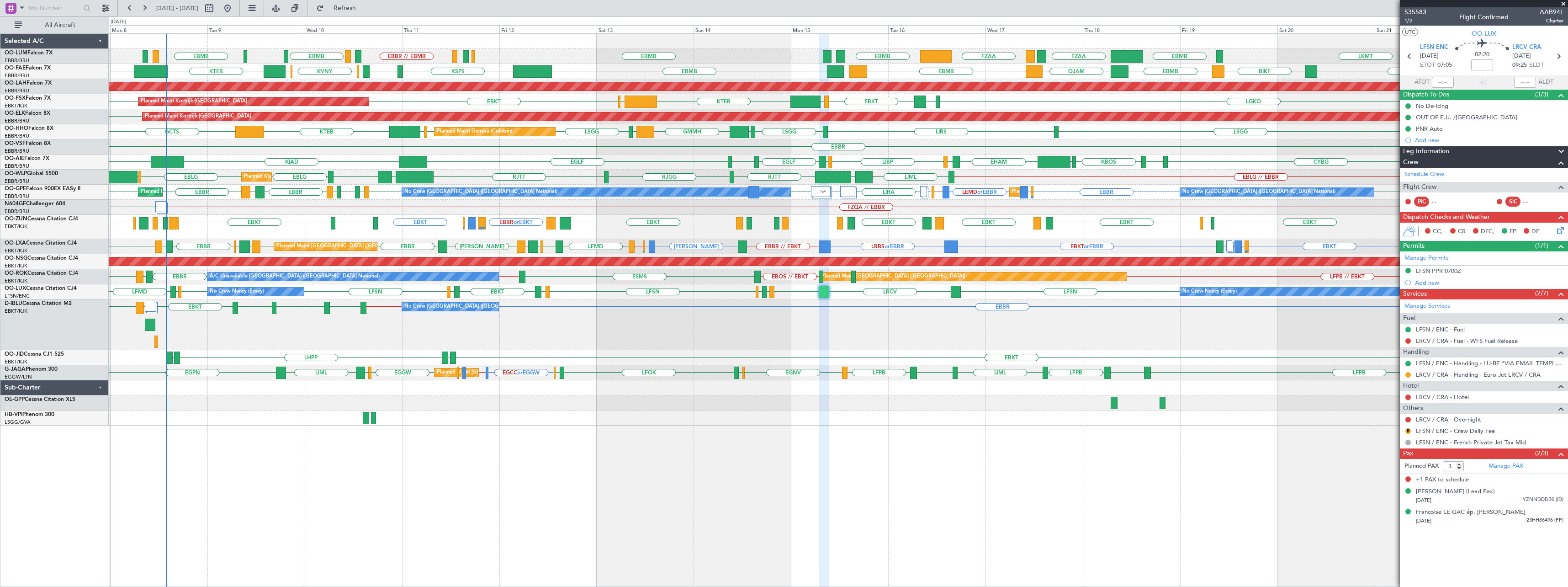
click at [1563, 7] on span at bounding box center [1563, 4] width 9 height 9
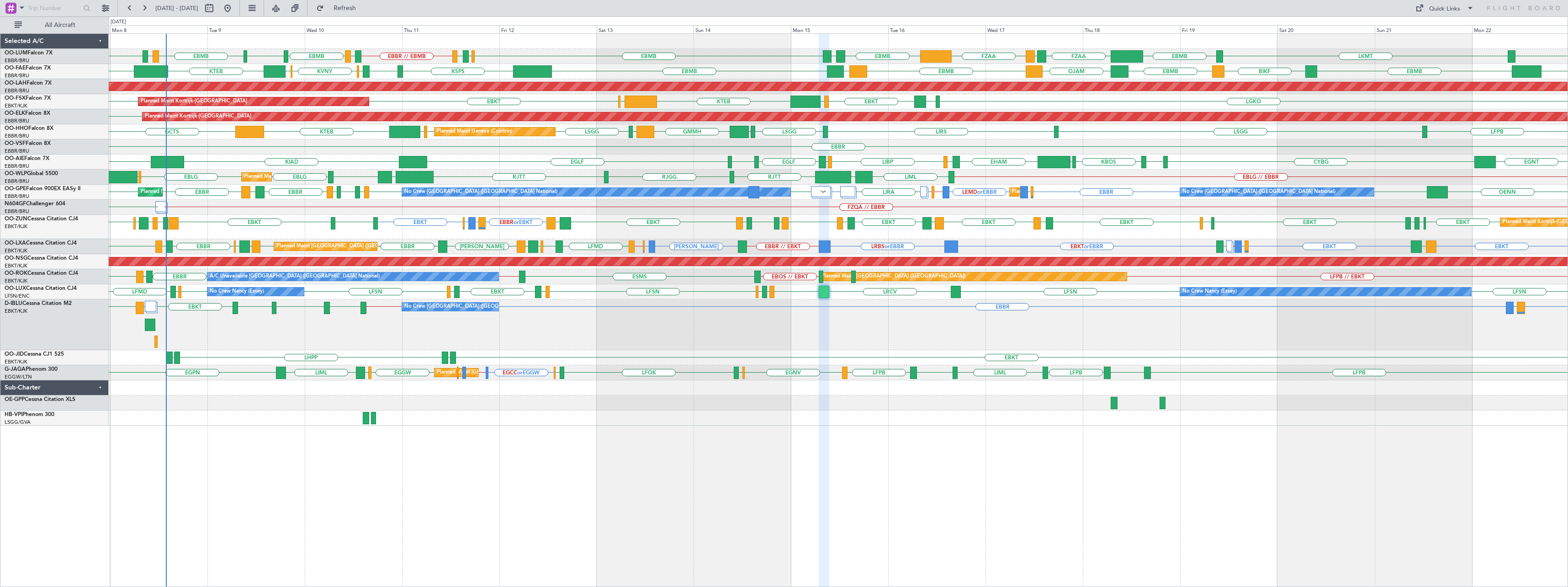
type input "0"
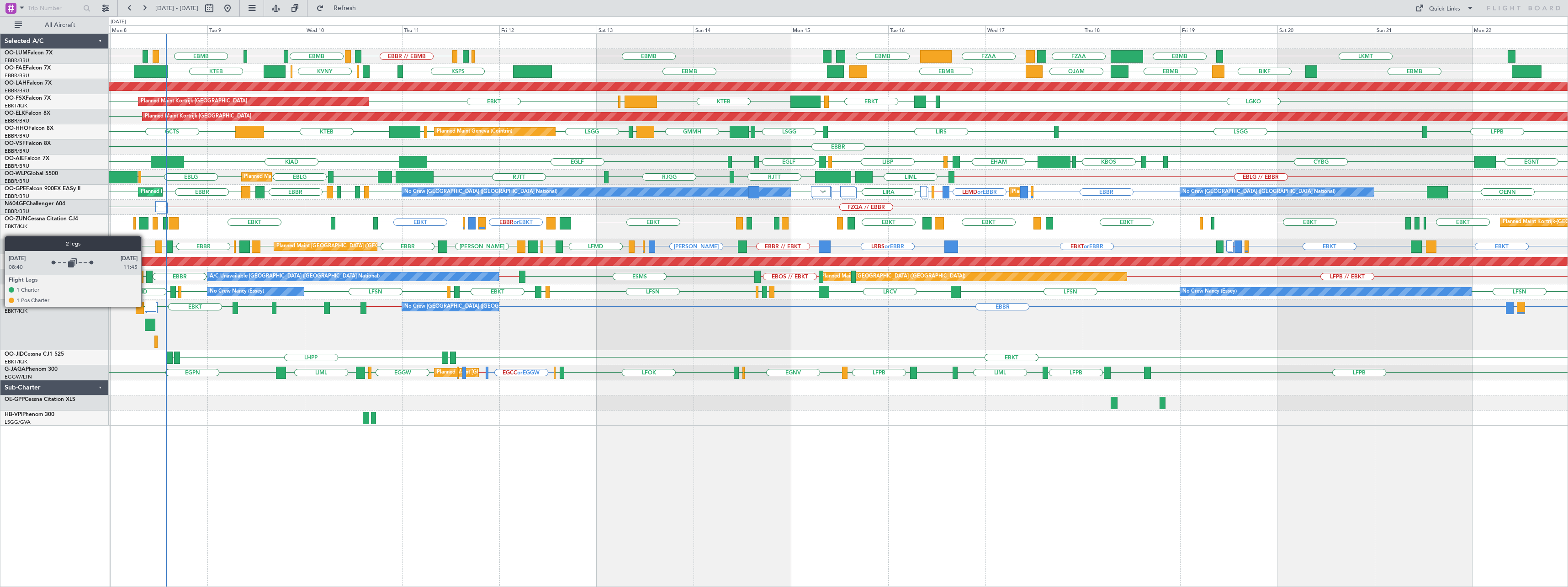
click at [153, 303] on div at bounding box center [150, 306] width 12 height 11
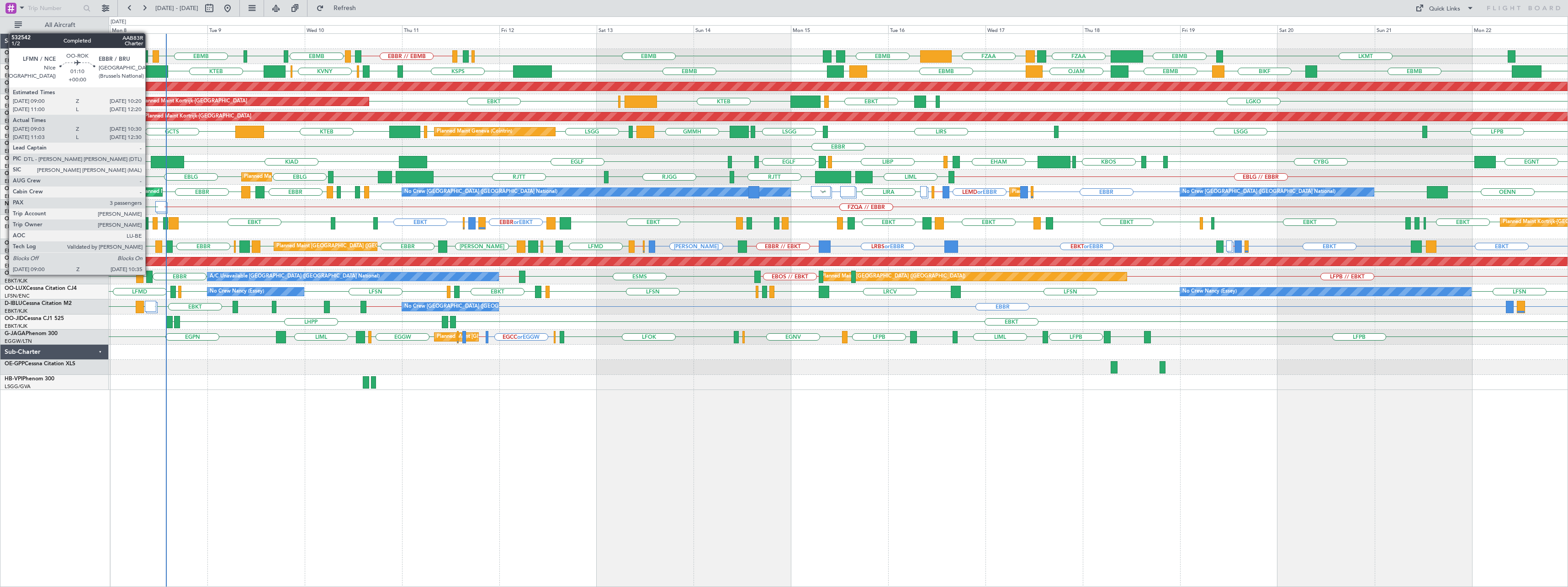
click at [149, 275] on div at bounding box center [149, 276] width 7 height 12
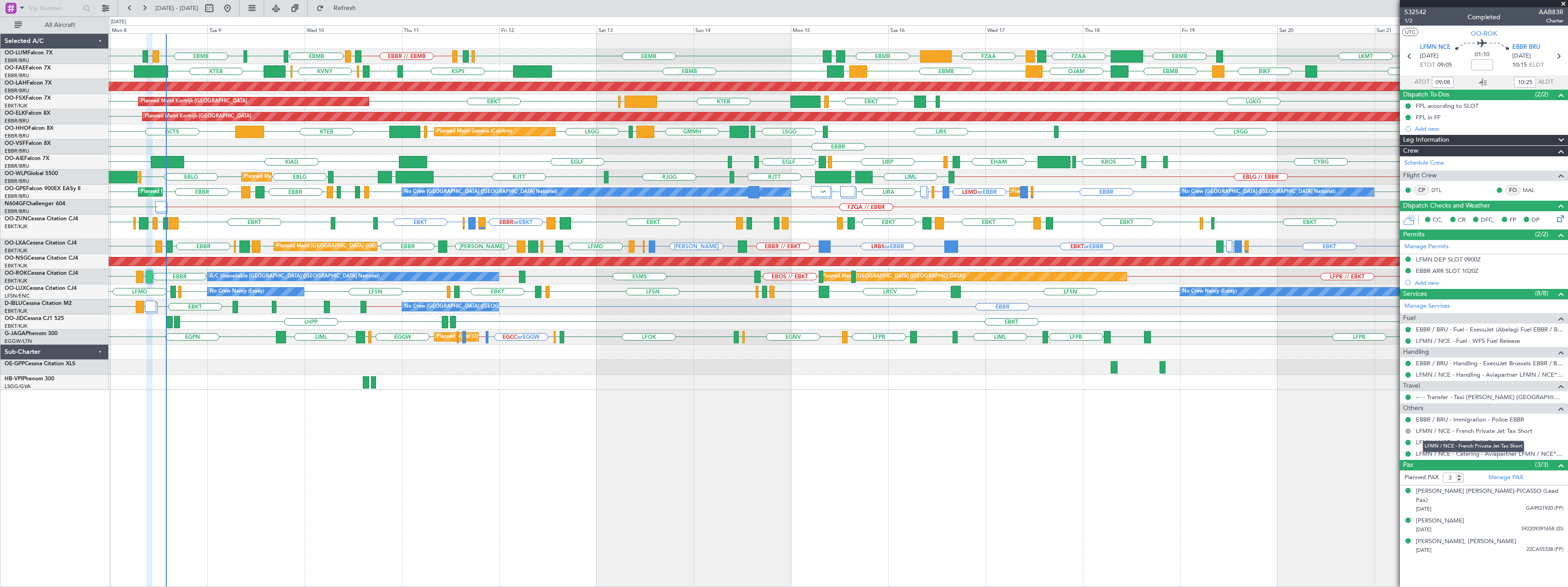
click at [1509, 455] on mat-tooltip-component "LFMN / NCE - French Private Jet Tax Short" at bounding box center [1474, 446] width 114 height 24
click at [1547, 454] on link "LFMN / NCE - Catering - Aviapartner LFMN / NCE*****MY HANDLING****" at bounding box center [1489, 454] width 147 height 8
click at [1562, 4] on span at bounding box center [1563, 4] width 9 height 9
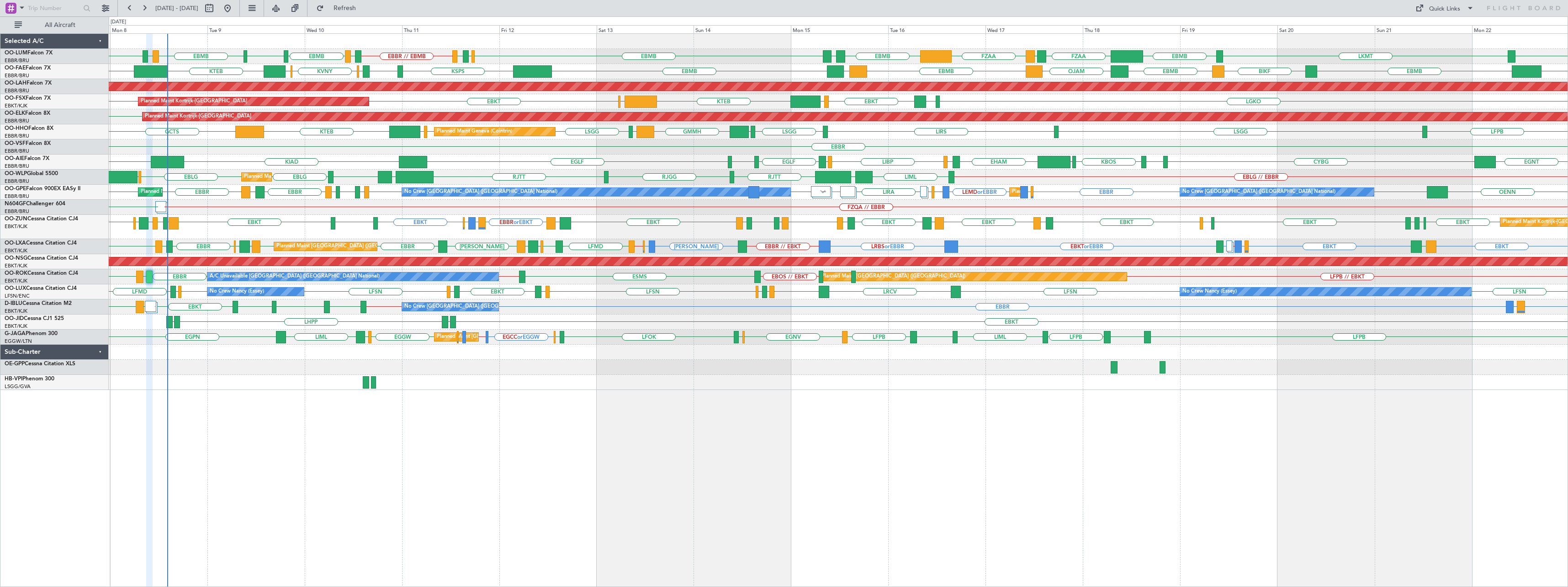
type input "0"
click at [107, 9] on button at bounding box center [105, 9] width 15 height 15
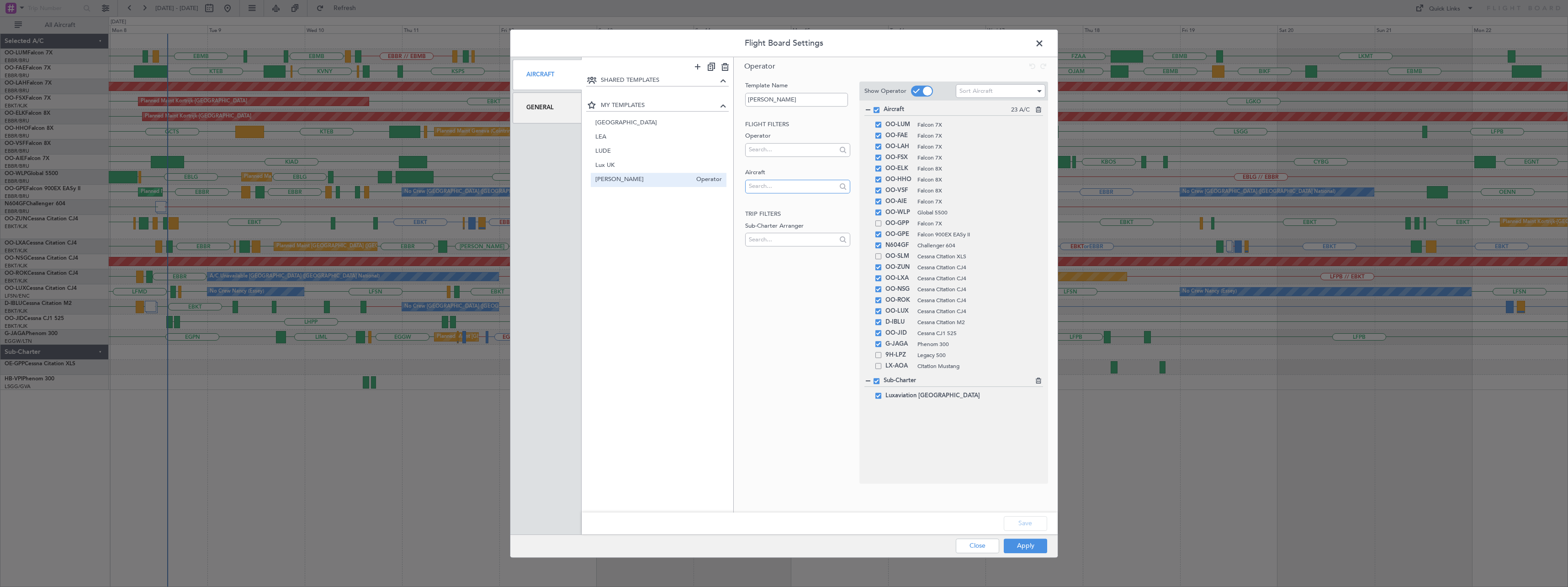
click at [780, 188] on input "text" at bounding box center [792, 186] width 87 height 14
drag, startPoint x: 780, startPoint y: 186, endPoint x: 712, endPoint y: 188, distance: 68.0
click at [712, 188] on div "SHARED TEMPLATES MY TEMPLATES France Operator LEA Operator LUDE Operator Lux UK…" at bounding box center [819, 285] width 476 height 455
type input "oo-weg"
drag, startPoint x: 785, startPoint y: 188, endPoint x: 697, endPoint y: 190, distance: 88.0
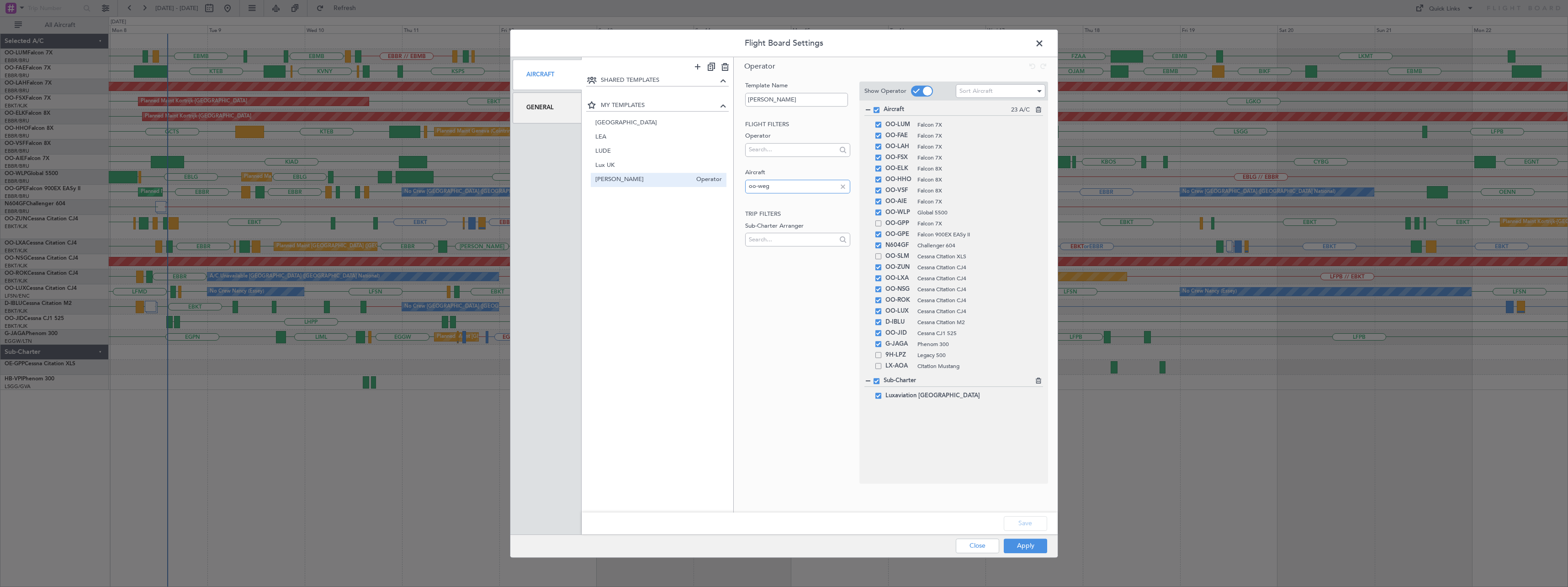
click at [697, 190] on div "SHARED TEMPLATES MY TEMPLATES France Operator LEA Operator LUDE Operator Lux UK…" at bounding box center [819, 285] width 476 height 455
click at [977, 548] on button "Close" at bounding box center [977, 546] width 43 height 15
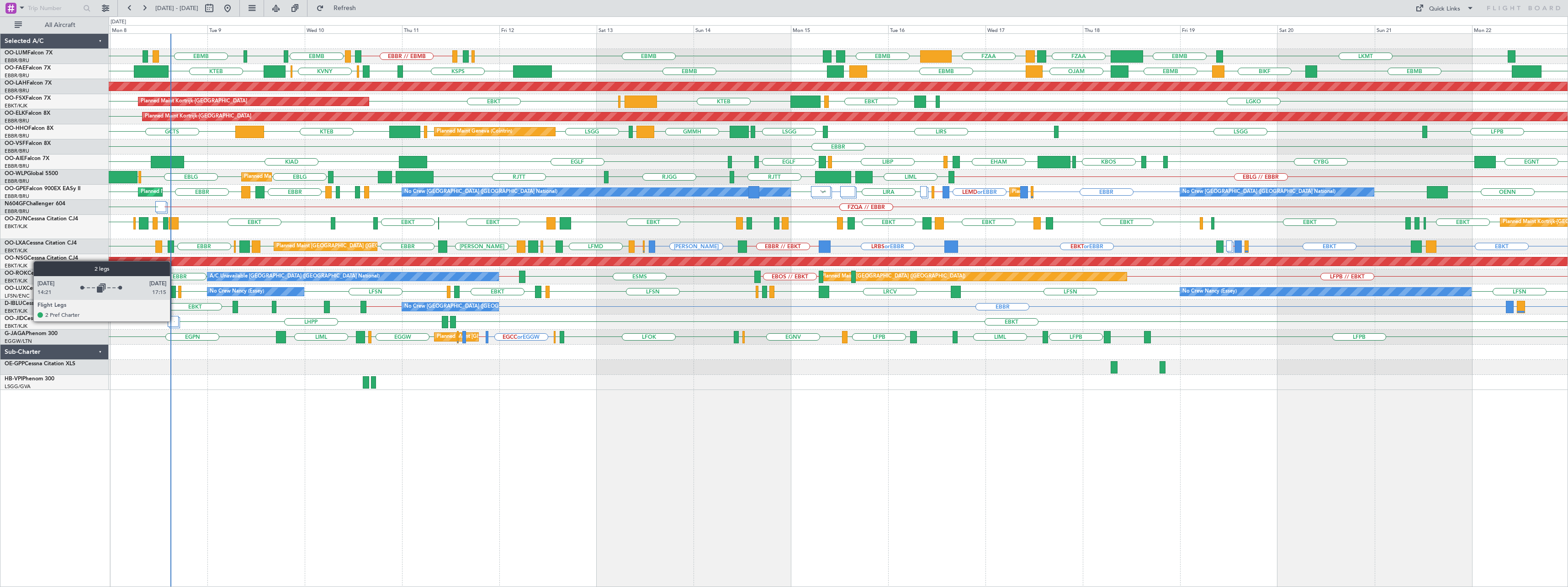
click at [174, 321] on div at bounding box center [172, 322] width 10 height 11
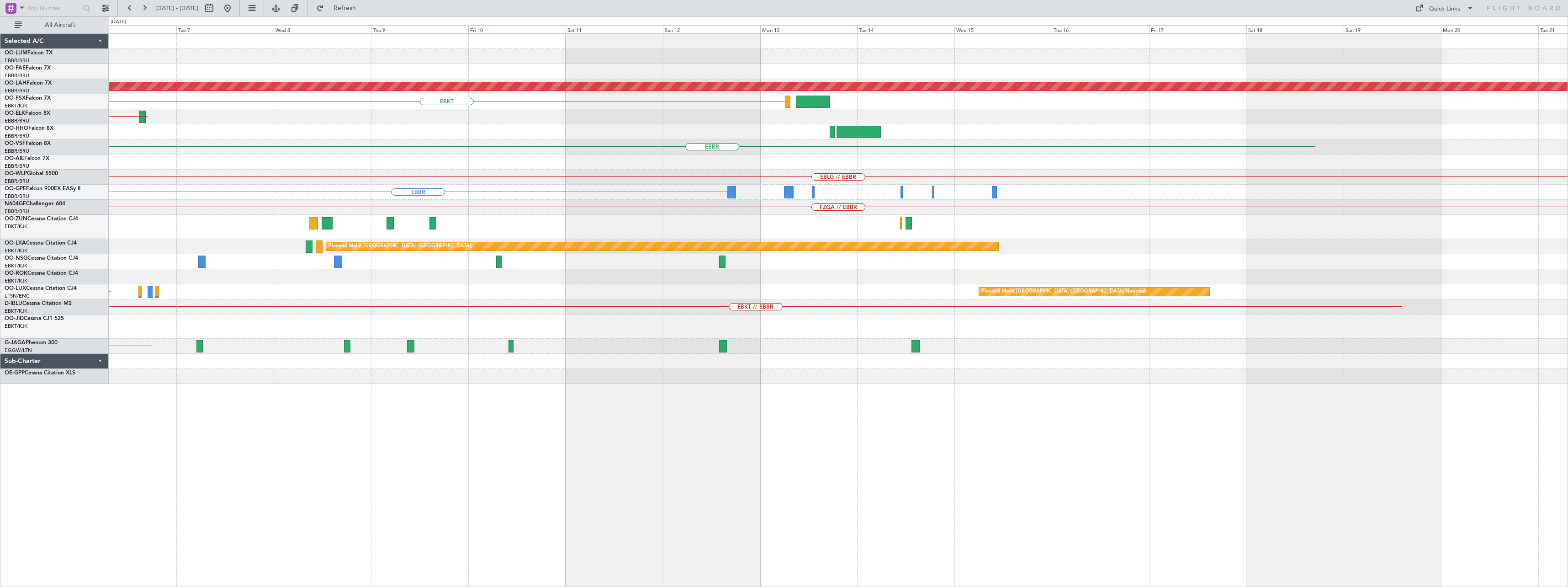
click at [506, 354] on div "Planned Maint Alton-st Louis (St Louis Regl) EBKT EBKT // EBBR EBBR EBLG // EBB…" at bounding box center [838, 209] width 1459 height 350
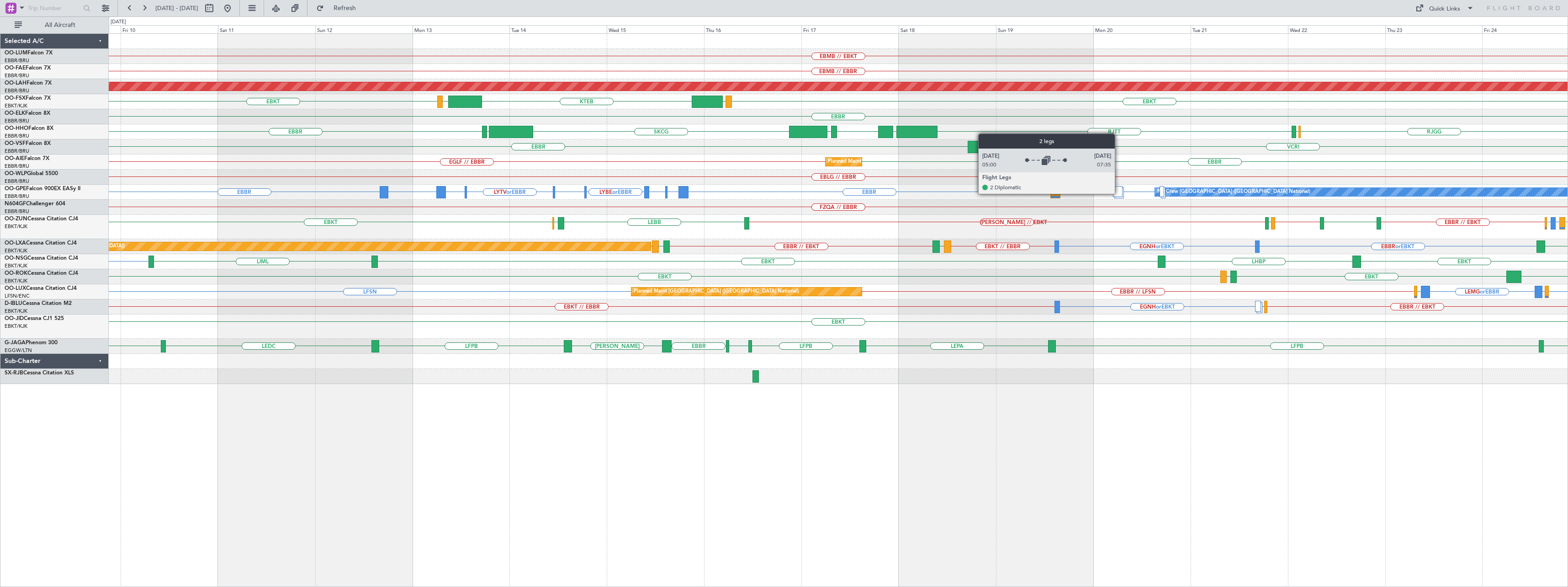
click at [1119, 193] on div at bounding box center [1117, 191] width 9 height 11
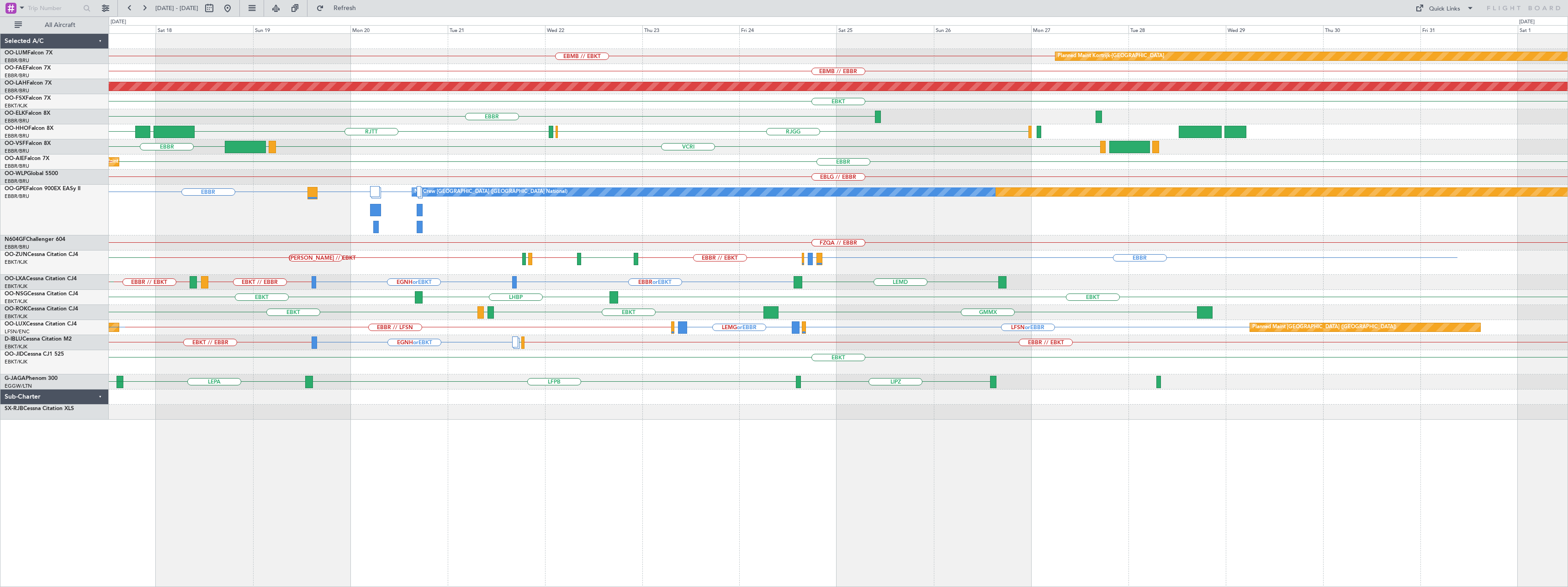
click at [577, 282] on div "EBMB // EBKT Planned Maint Kortrijk-Wevelgem EBMB // EBBR Planned Maint Alton-s…" at bounding box center [838, 227] width 1459 height 385
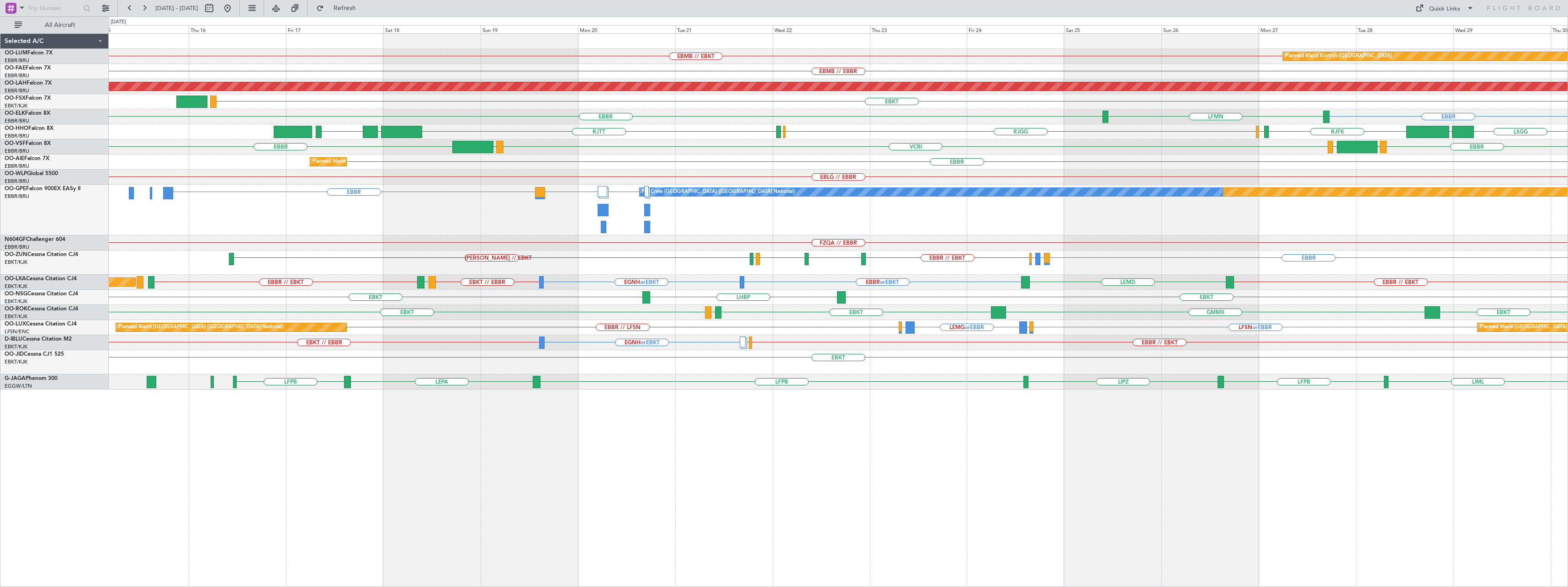
click at [977, 234] on div "LIPQ or EBBR LPPT or EBBR EBBR Planned Maint Nurnberg No Crew Brussels (Brussel…" at bounding box center [838, 209] width 1459 height 51
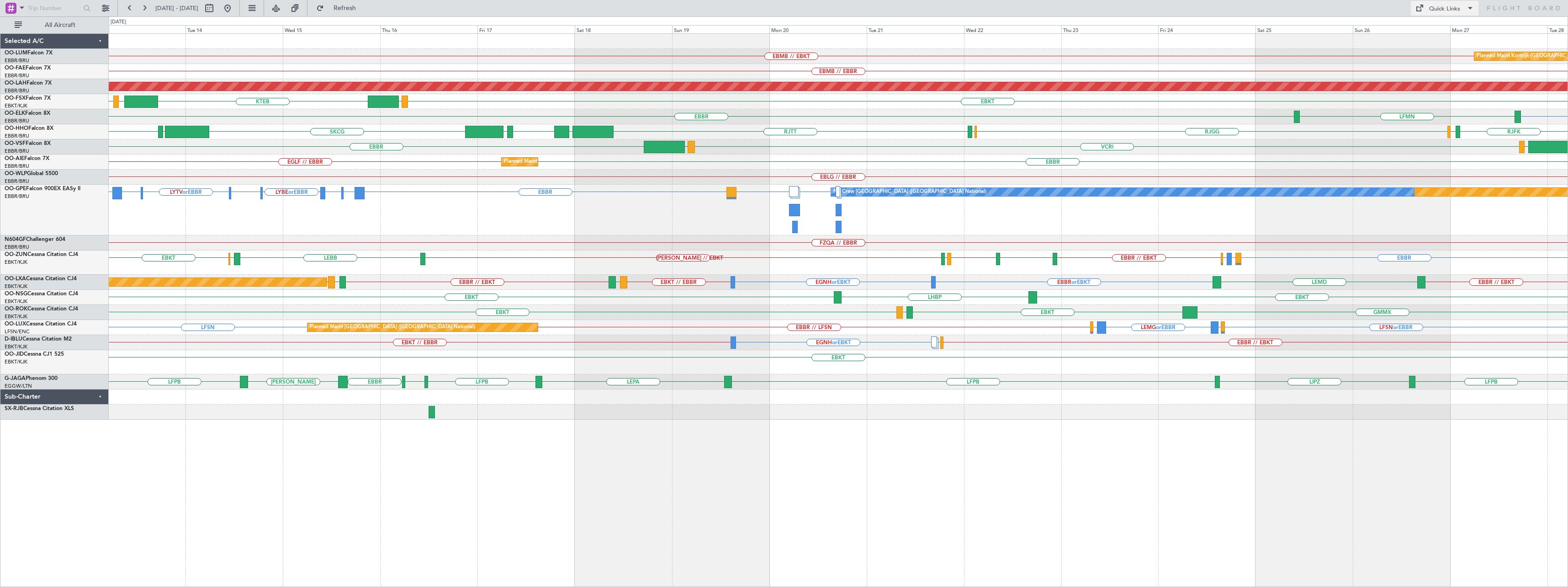
click at [1447, 9] on div "Quick Links" at bounding box center [1444, 9] width 31 height 9
click at [1440, 29] on button "Trip Builder" at bounding box center [1445, 30] width 69 height 22
click at [235, 7] on button at bounding box center [228, 9] width 15 height 15
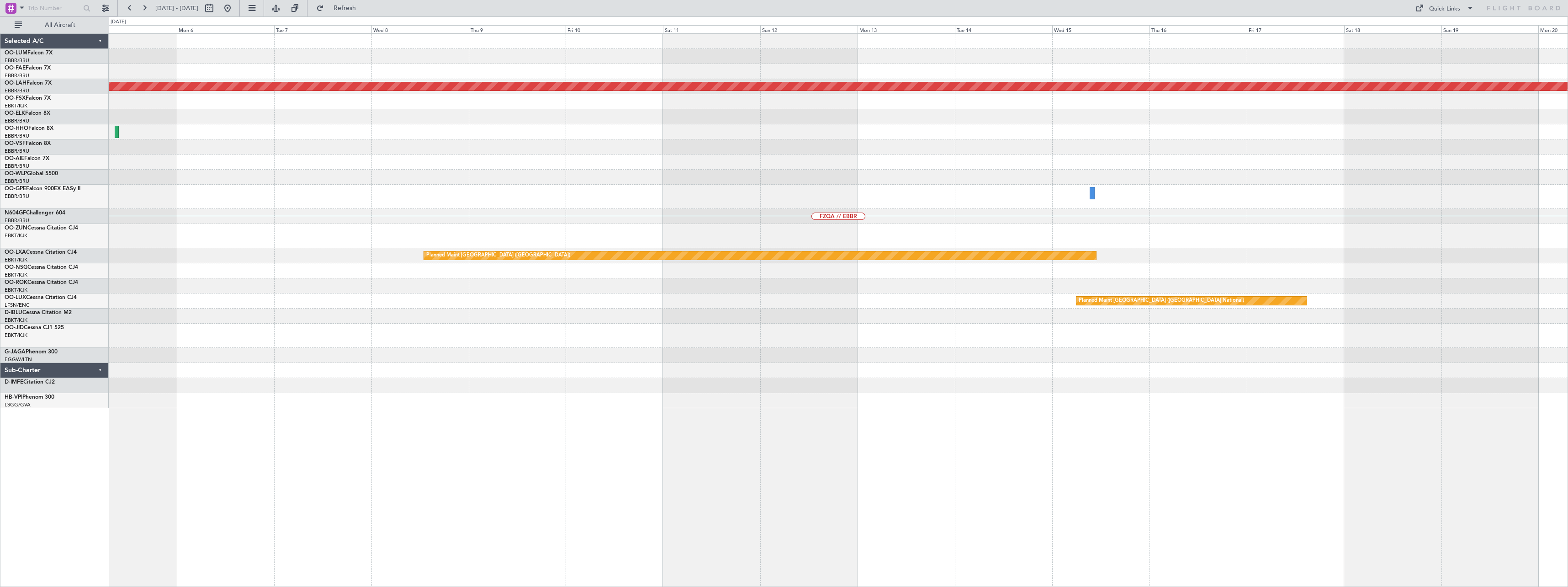
click at [301, 253] on div "Planned Maint Alton-st Louis (St Louis Regl) No Crew Brussels (Brussels Nationa…" at bounding box center [838, 221] width 1459 height 374
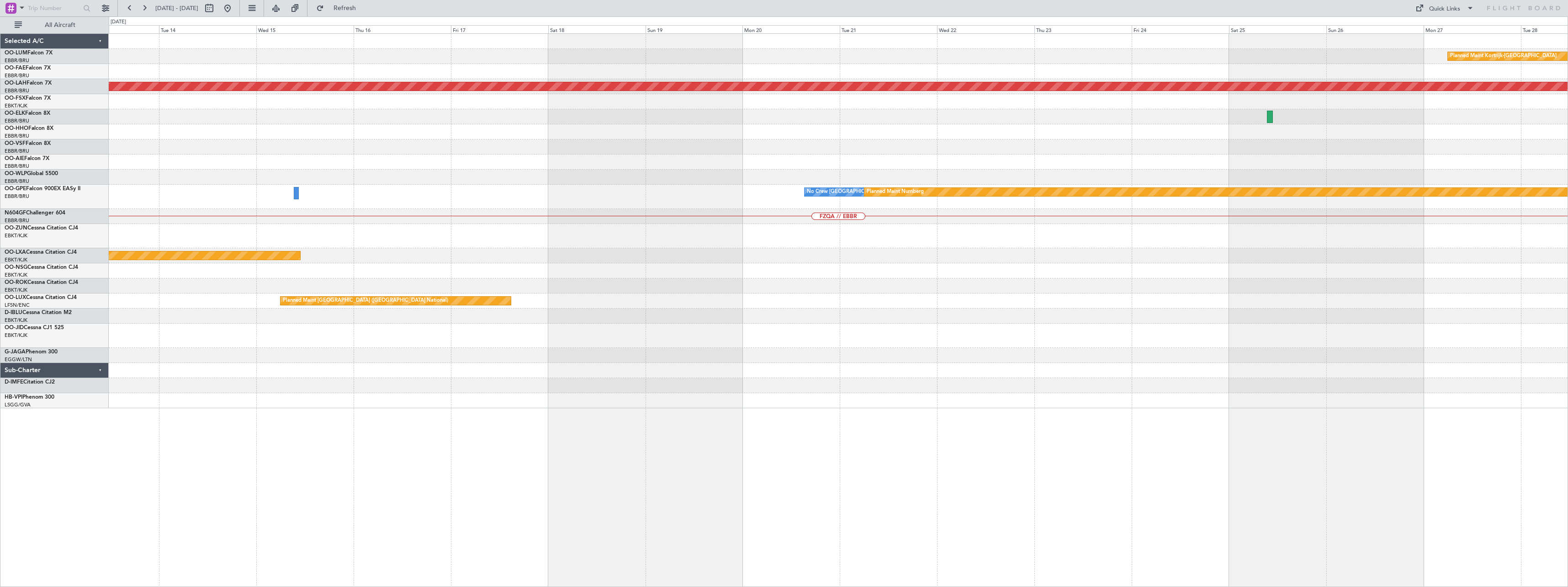
click at [558, 269] on div "Planned Maint Kortrijk-Wevelgem Planned Maint Alton-st Louis (St Louis Regl) No…" at bounding box center [838, 221] width 1459 height 374
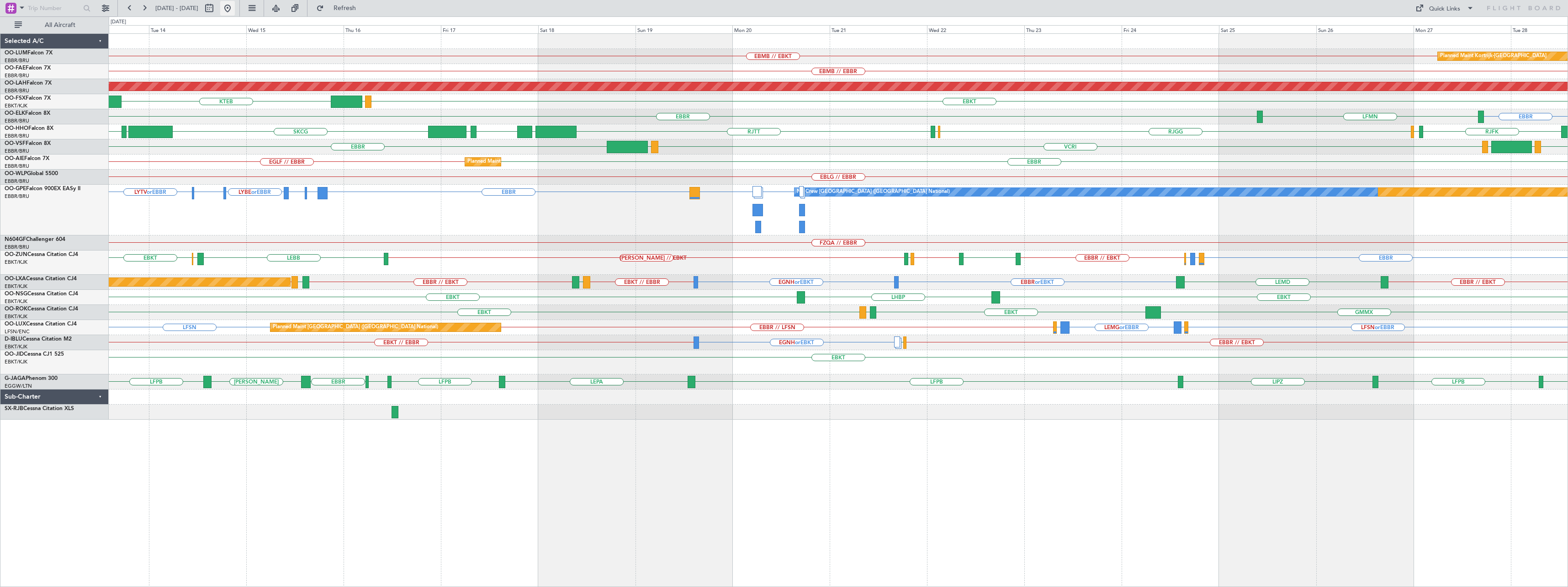
click at [235, 14] on button at bounding box center [228, 9] width 15 height 15
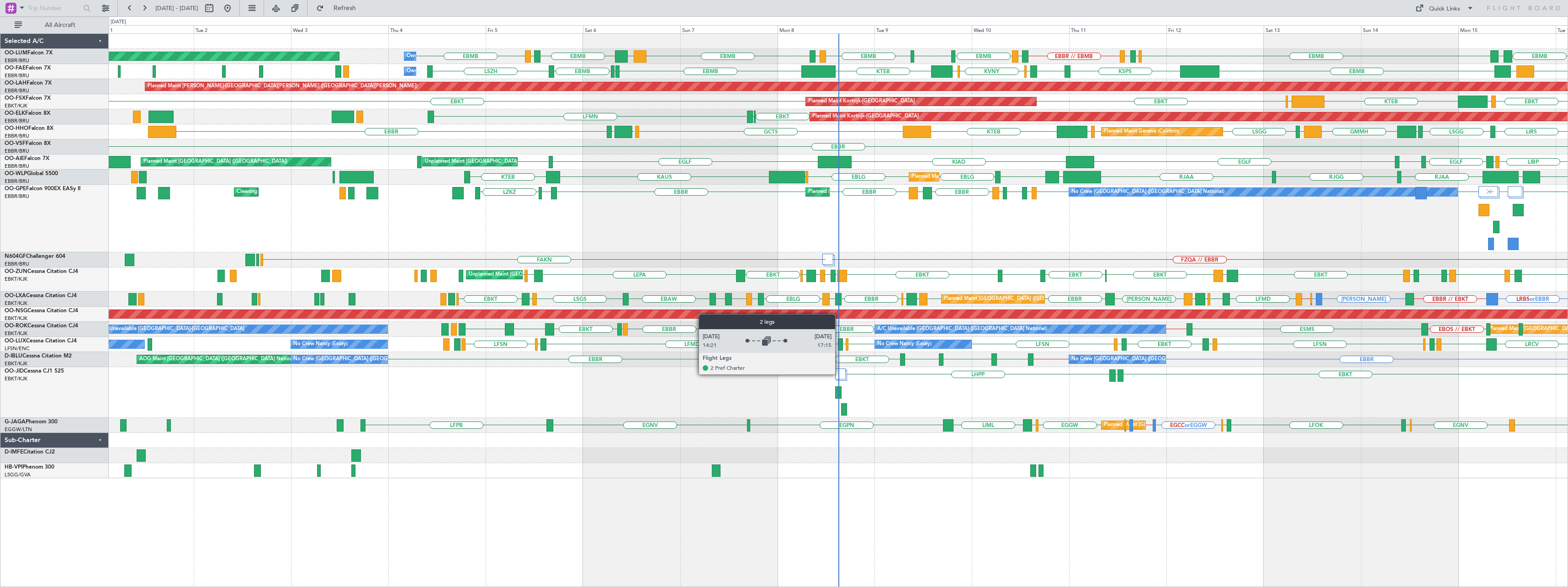
click at [839, 374] on div at bounding box center [840, 374] width 10 height 11
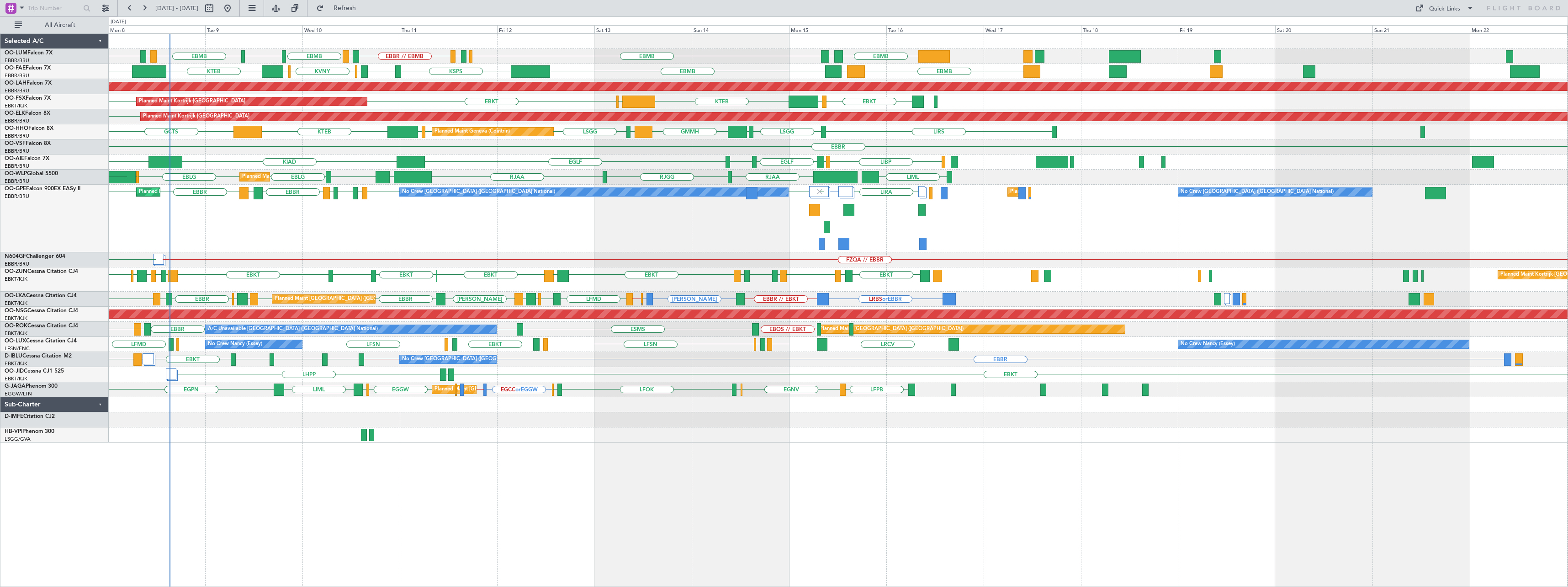
click at [408, 234] on div "LCLK LIRA LHBP EPWA EBBR EVRA EBBR EBBR LGAV EBBR EBBR EDDB Planned Maint Bruss…" at bounding box center [838, 218] width 1459 height 68
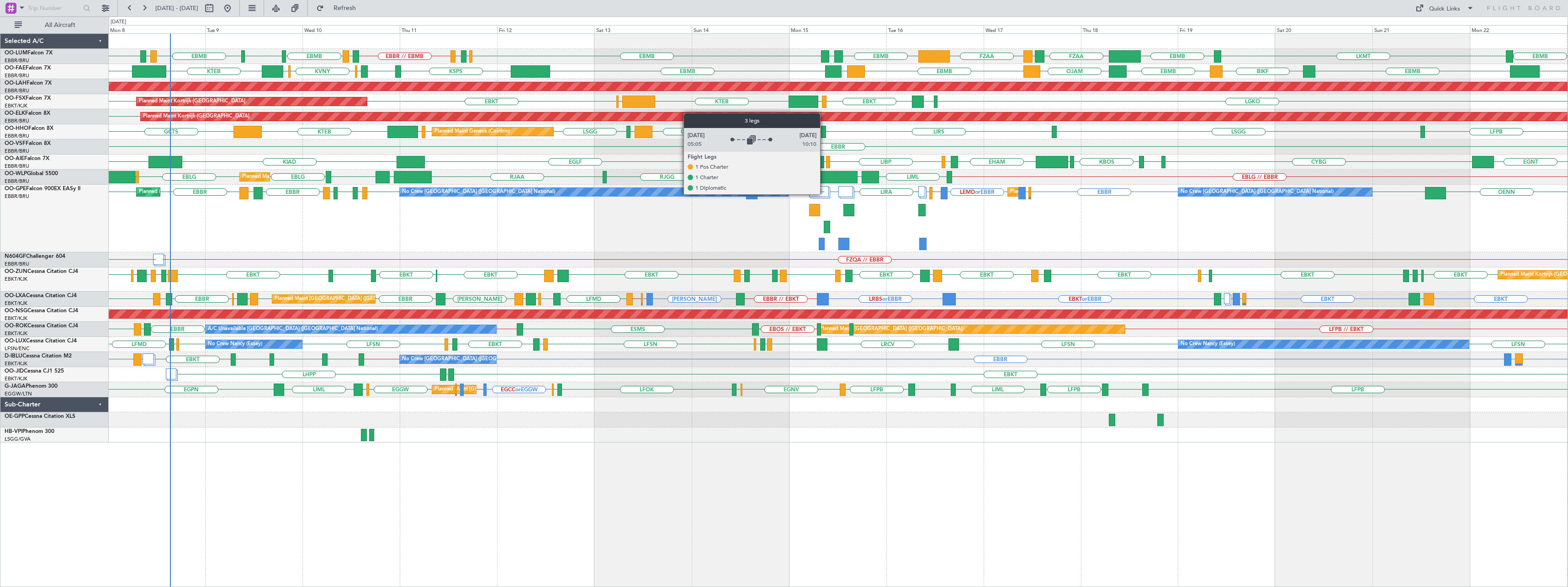
click at [824, 194] on div at bounding box center [819, 191] width 19 height 11
